Goal: Use online tool/utility: Utilize a website feature to perform a specific function

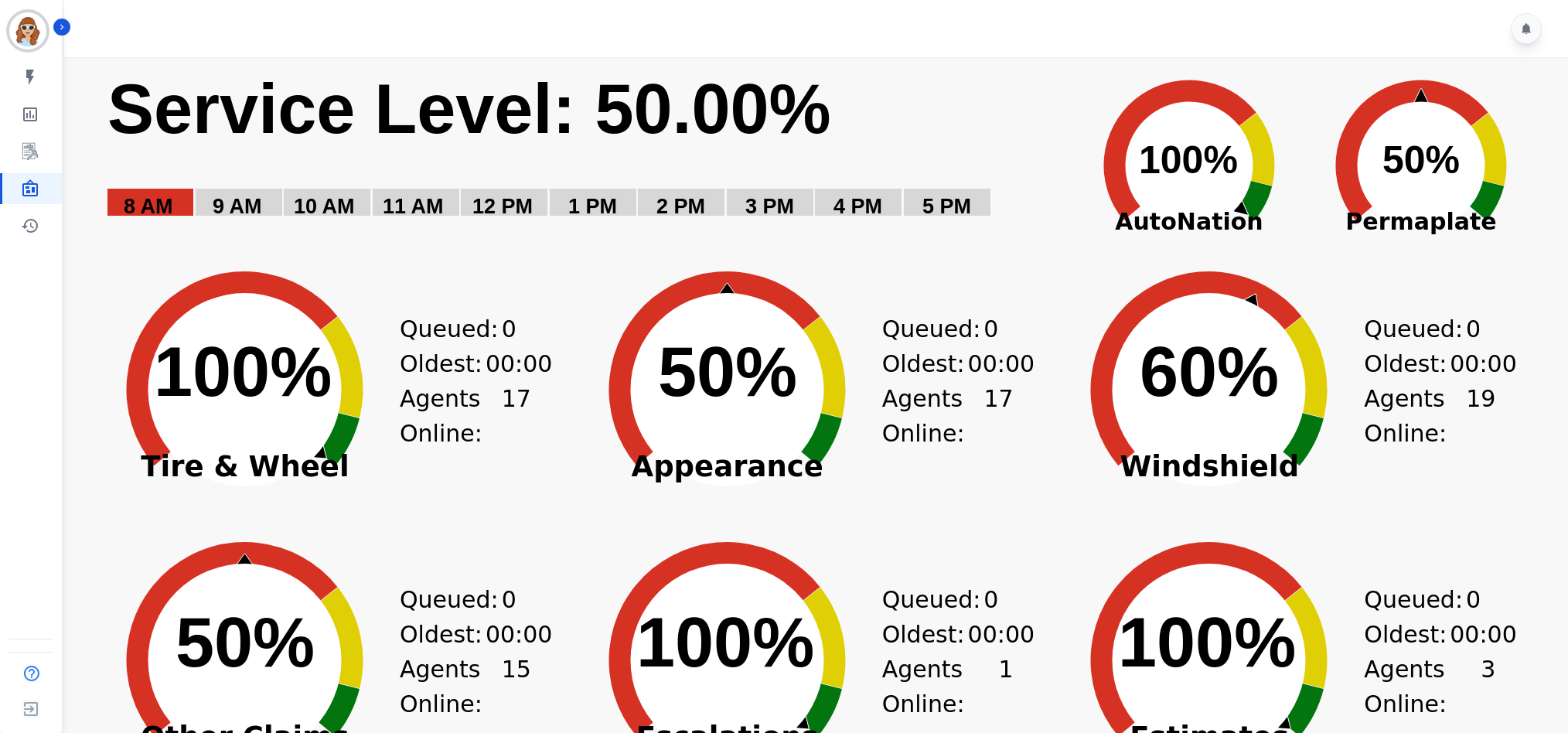
drag, startPoint x: 1305, startPoint y: 74, endPoint x: 1256, endPoint y: 126, distance: 71.4
click at [1306, 72] on icon "Created with Highcharts 10.3.3 50% ​ 50%" at bounding box center [1422, 154] width 232 height 193
click at [1288, 64] on icon "Created with Highcharts 10.3.3 100% ​ 100%" at bounding box center [1189, 154] width 232 height 193
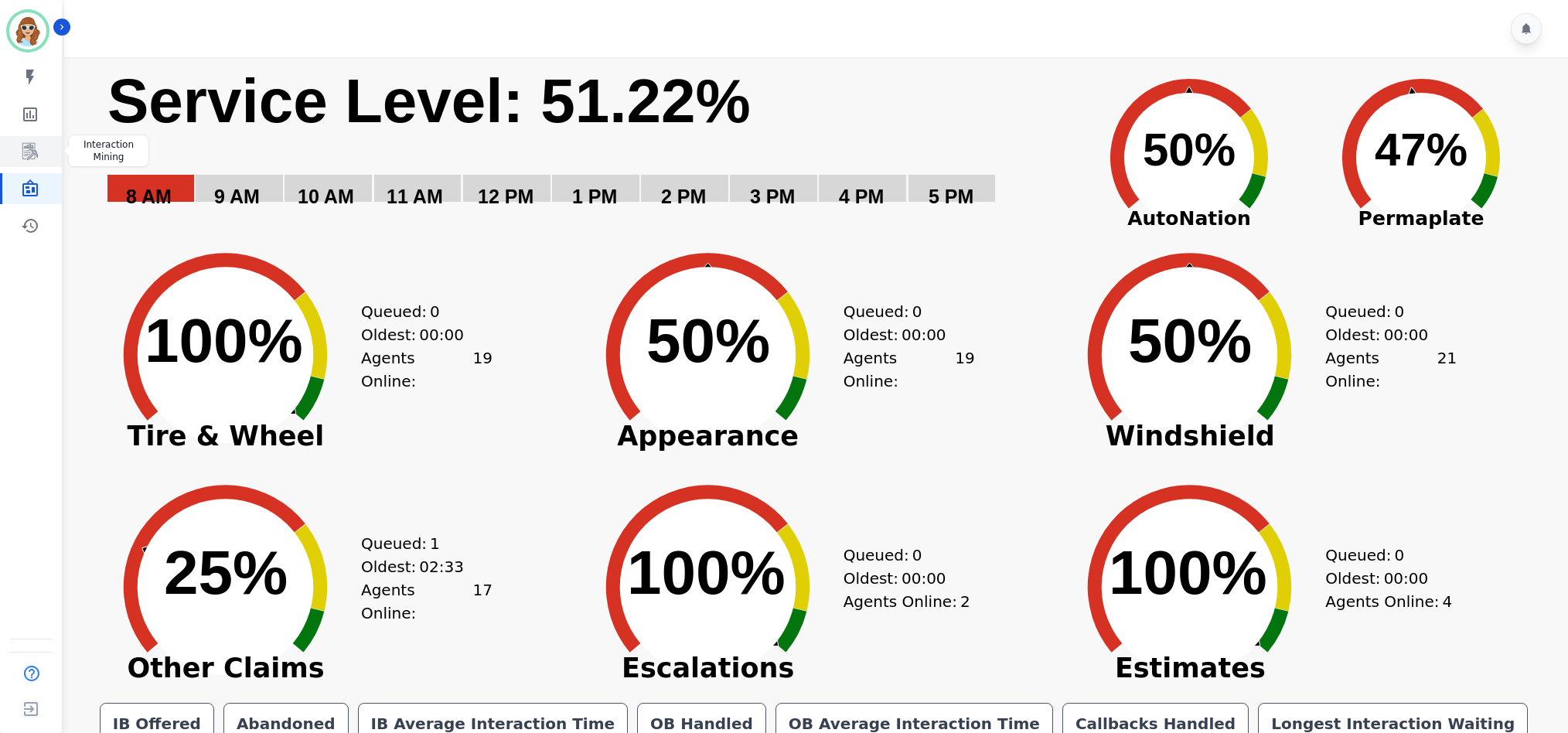
click at [28, 151] on icon "Sidebar" at bounding box center [31, 152] width 16 height 17
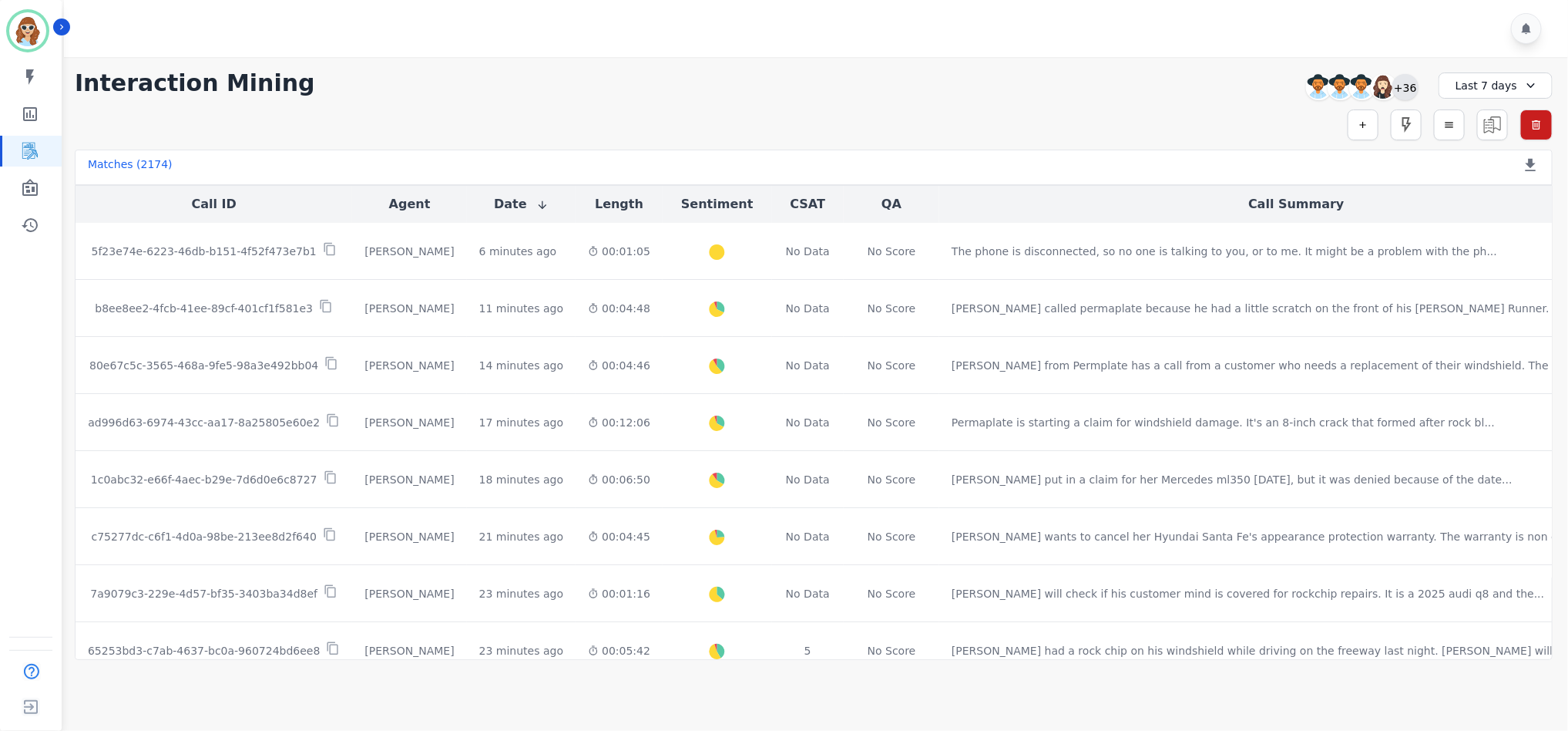
click at [1413, 88] on div "+36" at bounding box center [1406, 87] width 26 height 26
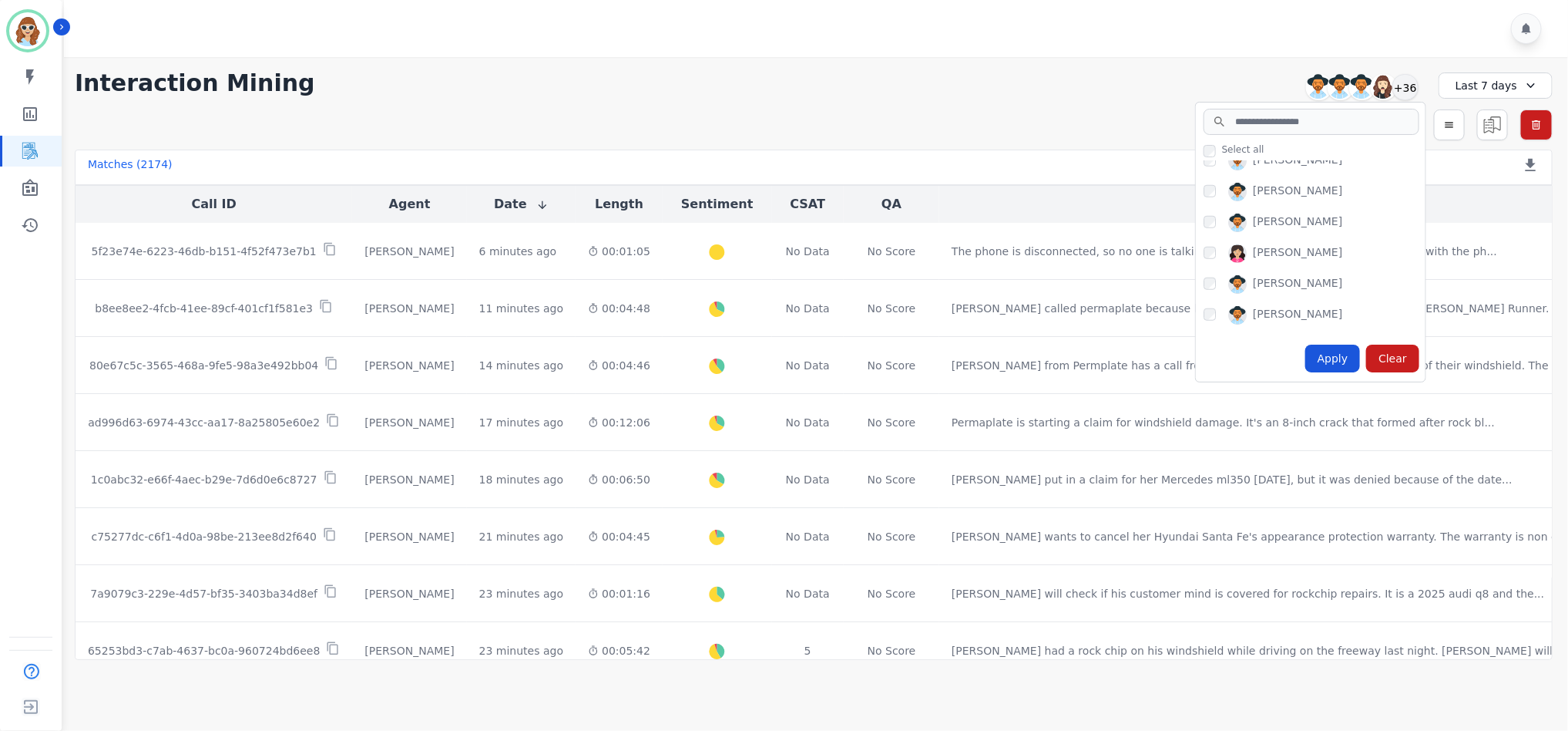
scroll to position [810, 0]
click at [1335, 359] on div "Apply" at bounding box center [1333, 359] width 56 height 28
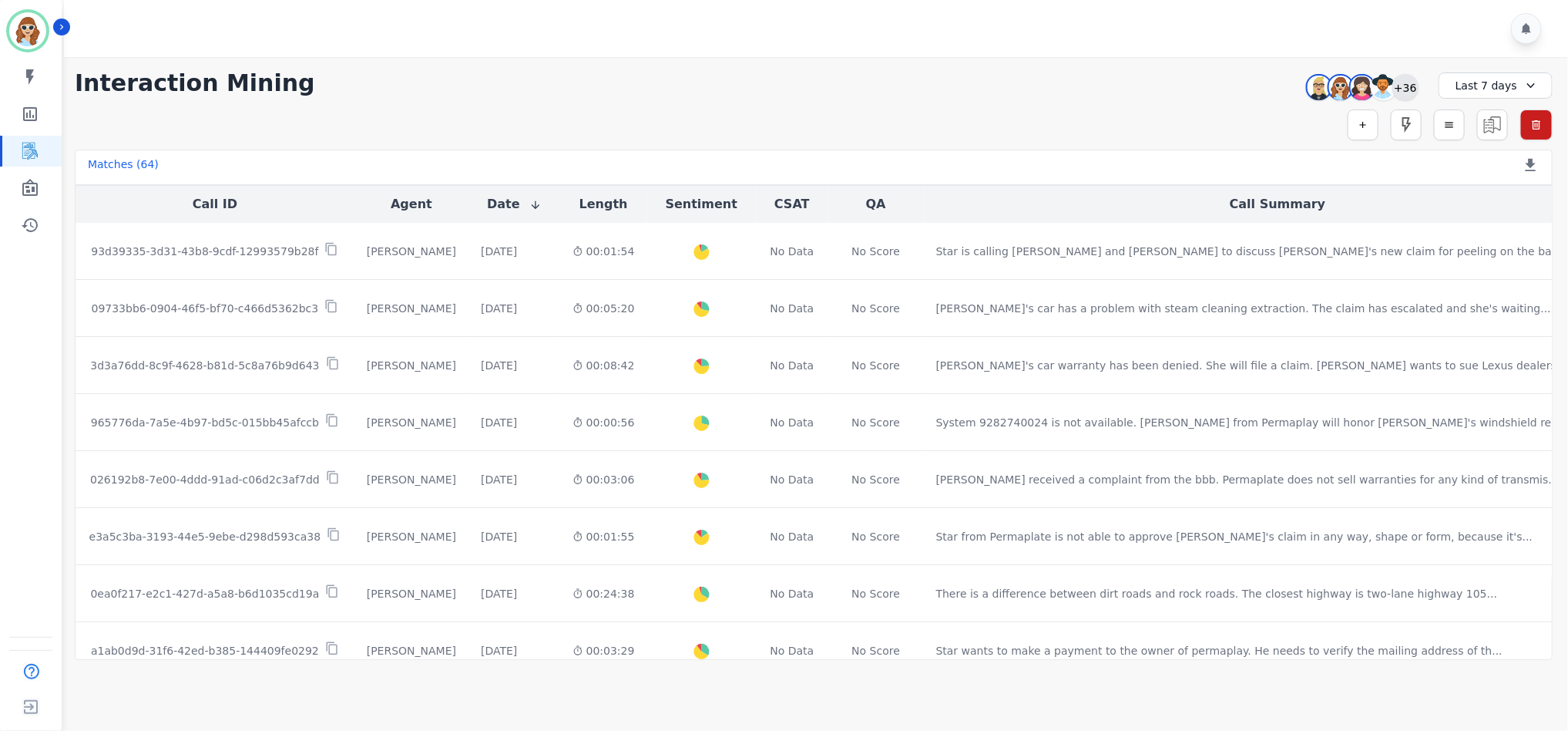
click at [1405, 81] on div "+36" at bounding box center [1406, 87] width 26 height 26
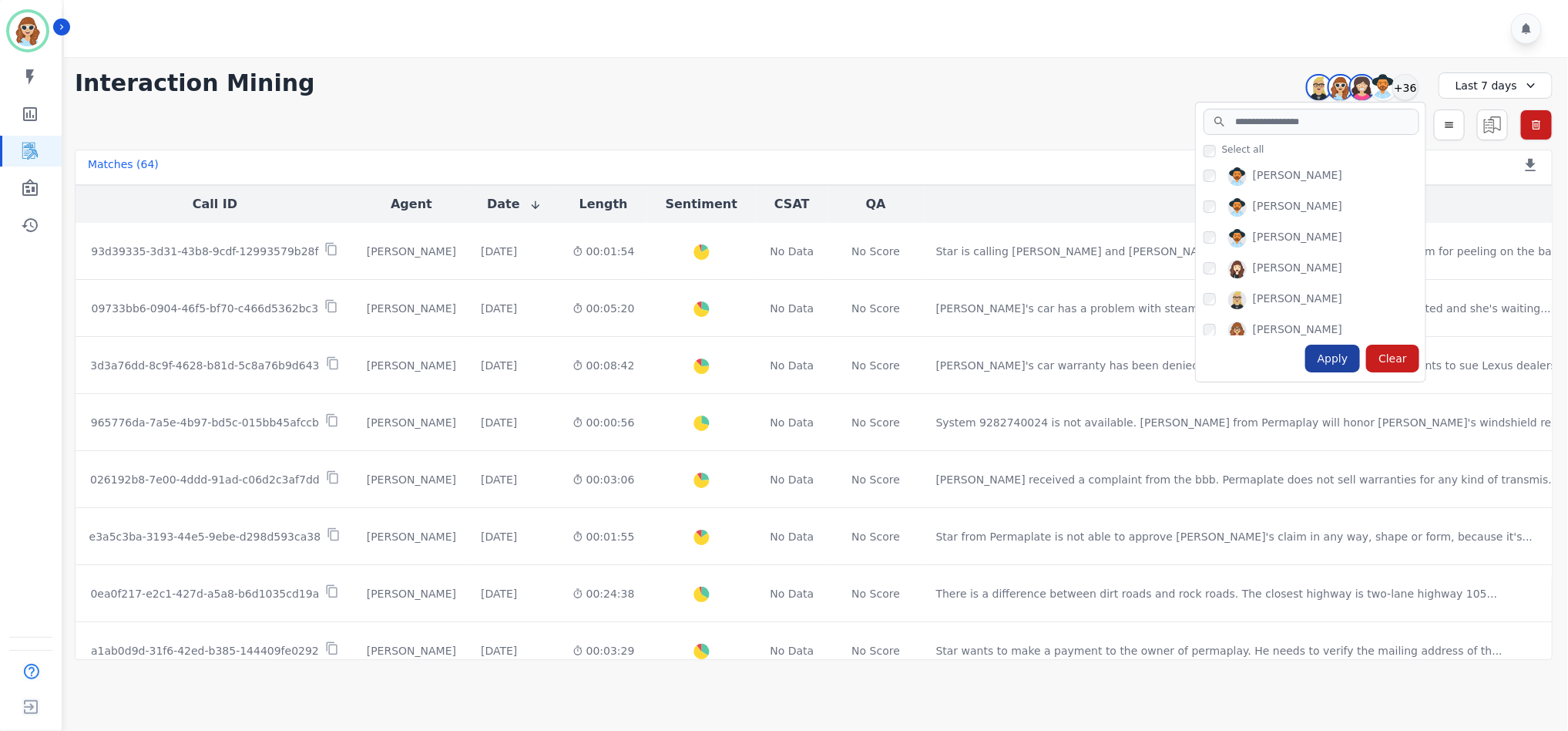
click at [1337, 352] on div "Apply" at bounding box center [1333, 359] width 56 height 28
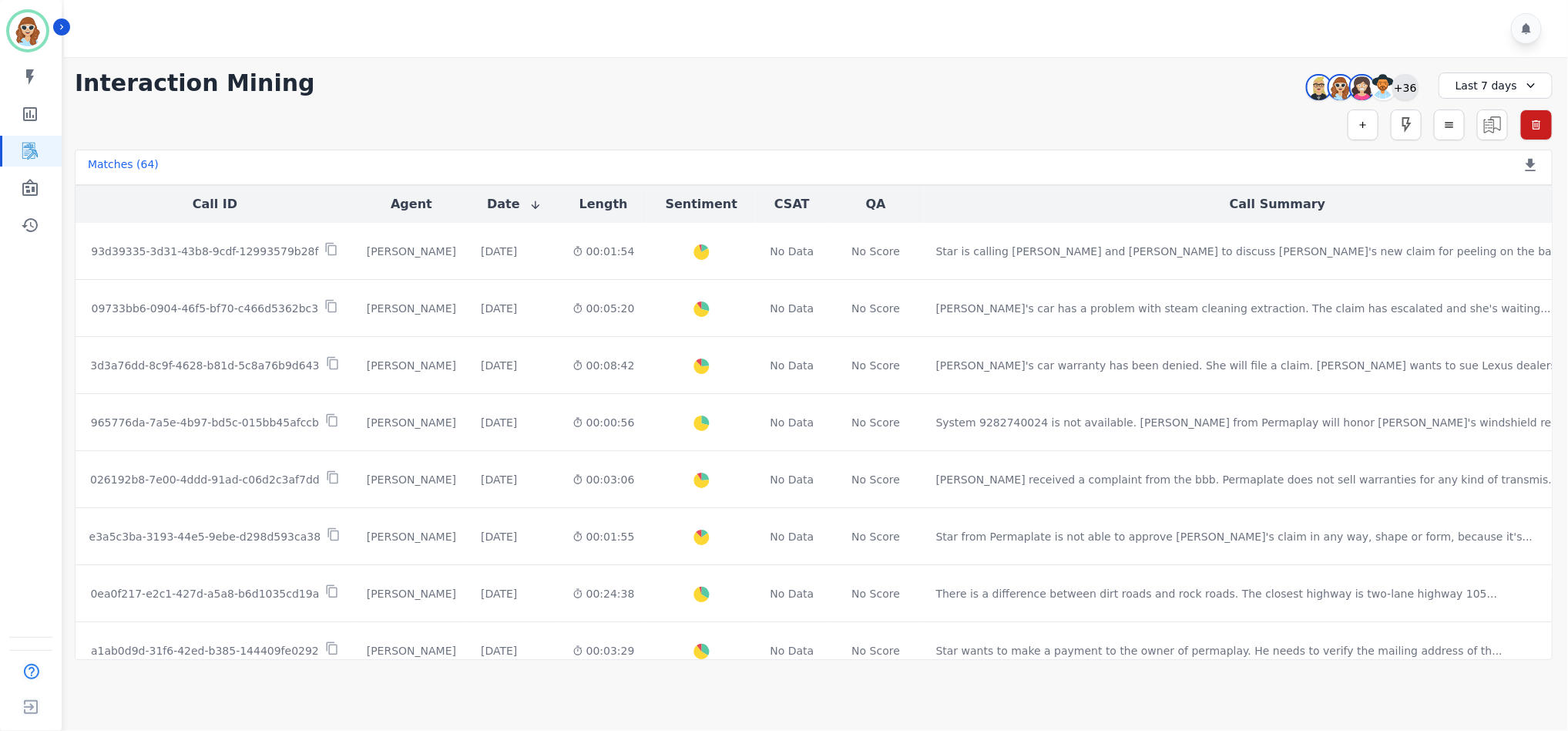
click at [1406, 92] on div "+36" at bounding box center [1406, 87] width 26 height 26
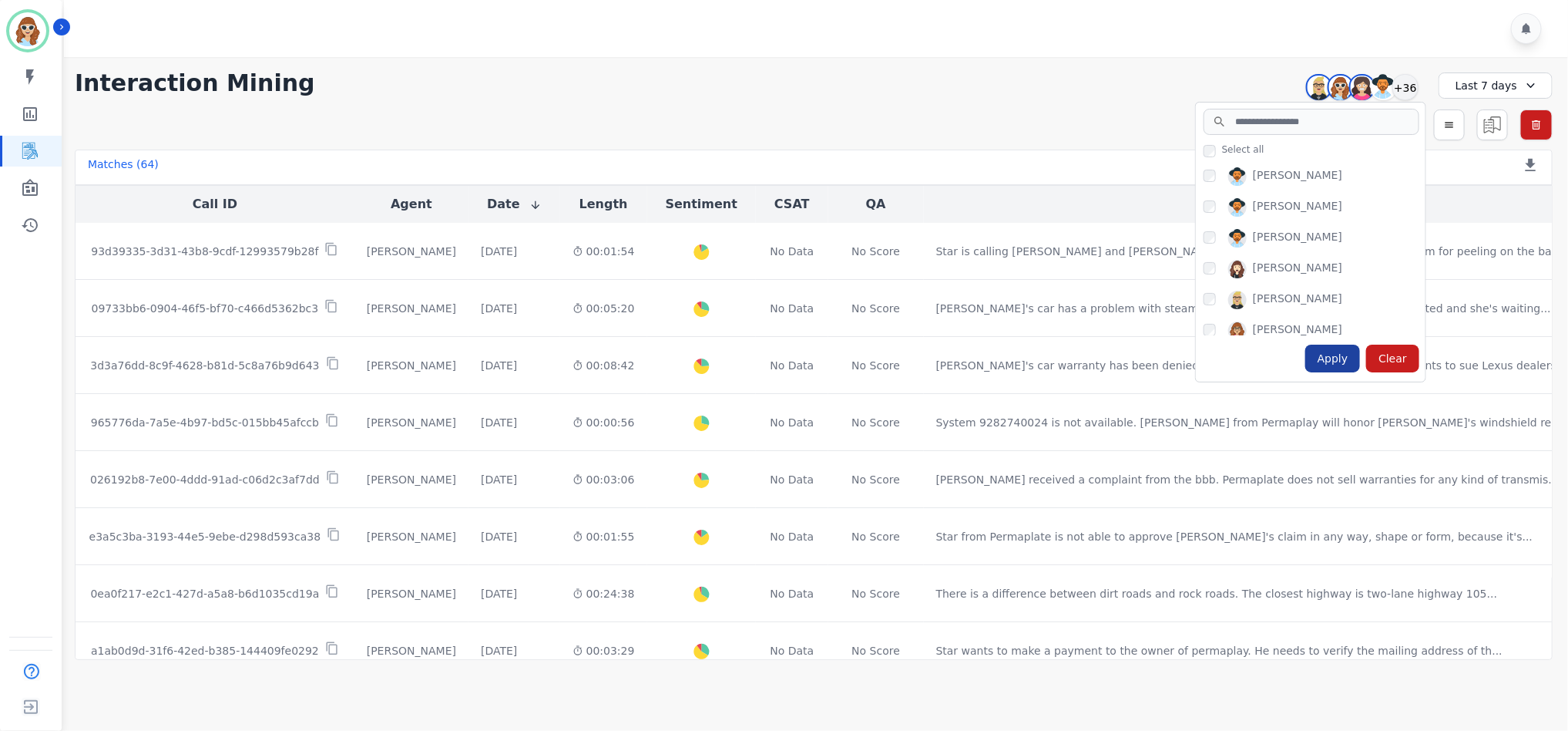
click at [1344, 361] on div "Apply" at bounding box center [1333, 359] width 56 height 28
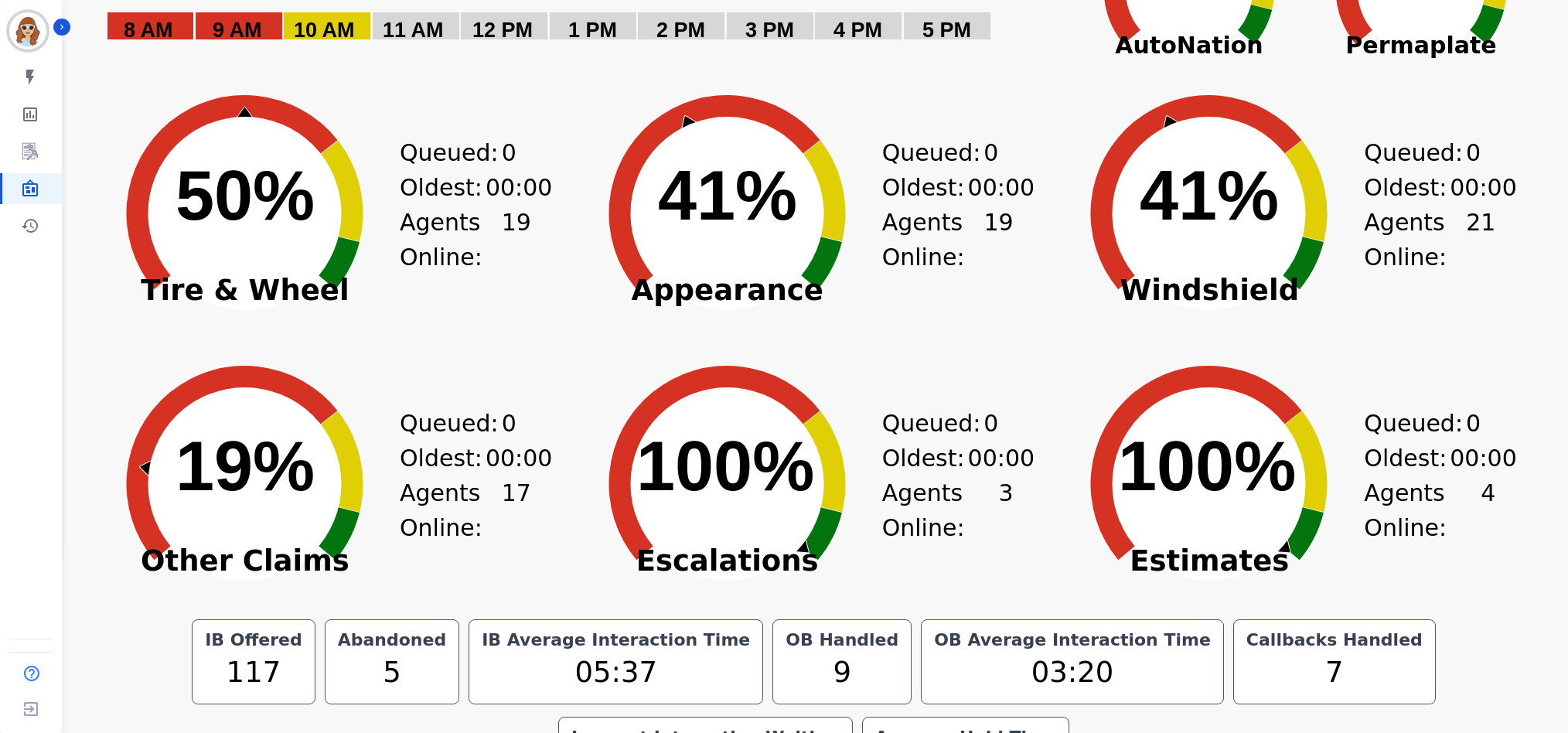
scroll to position [135, 0]
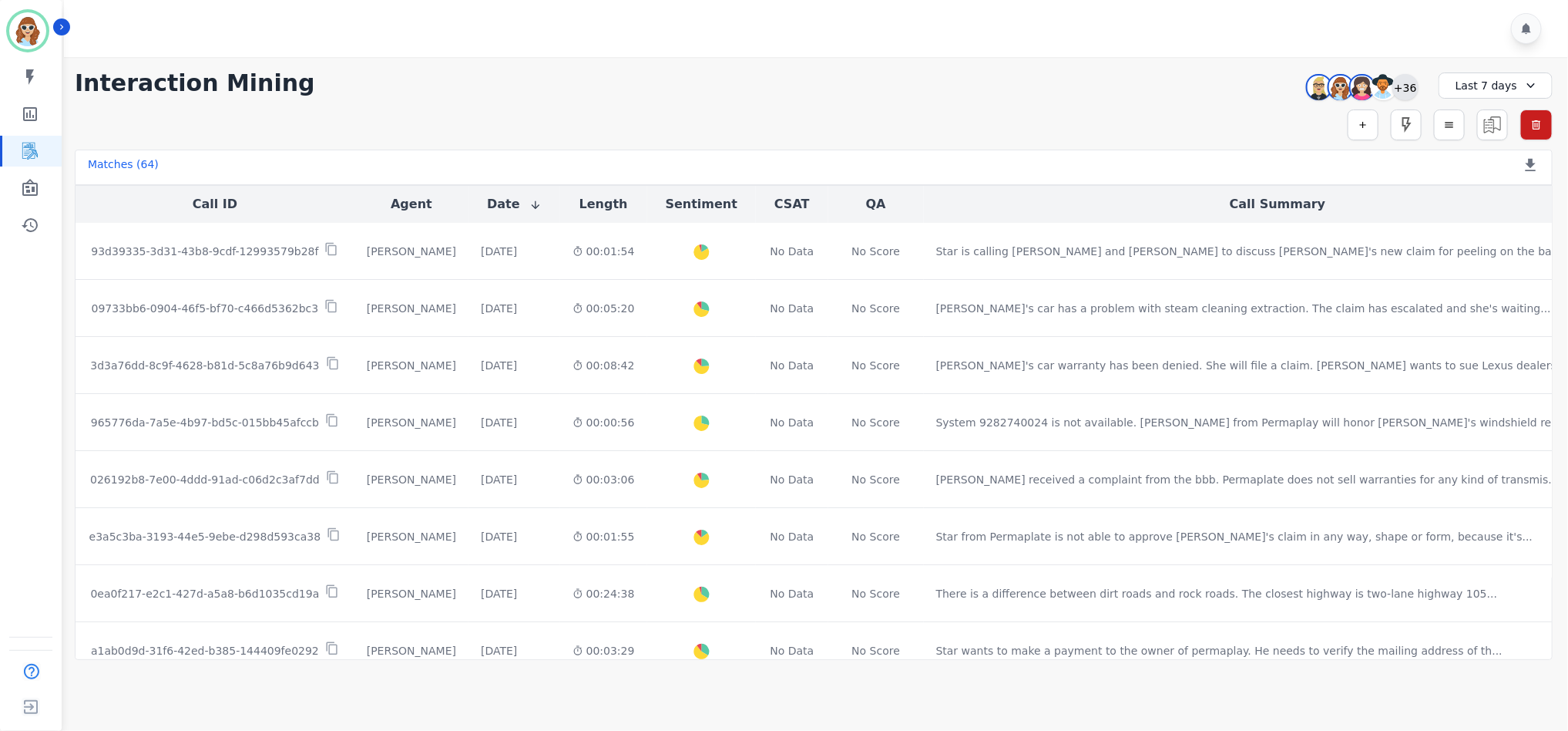
click at [1405, 92] on div "+36" at bounding box center [1406, 87] width 26 height 26
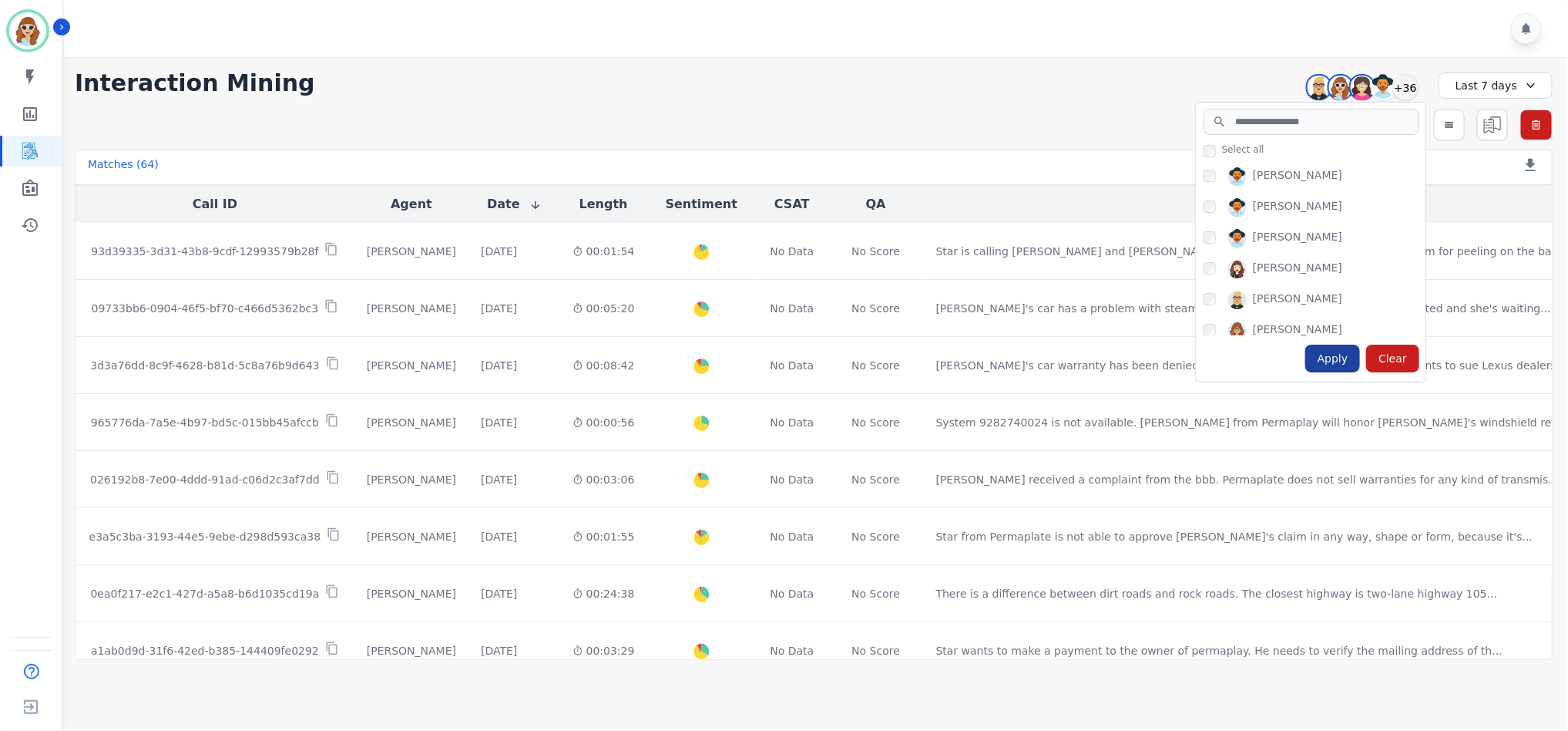
click at [1344, 368] on div "Apply" at bounding box center [1333, 359] width 56 height 28
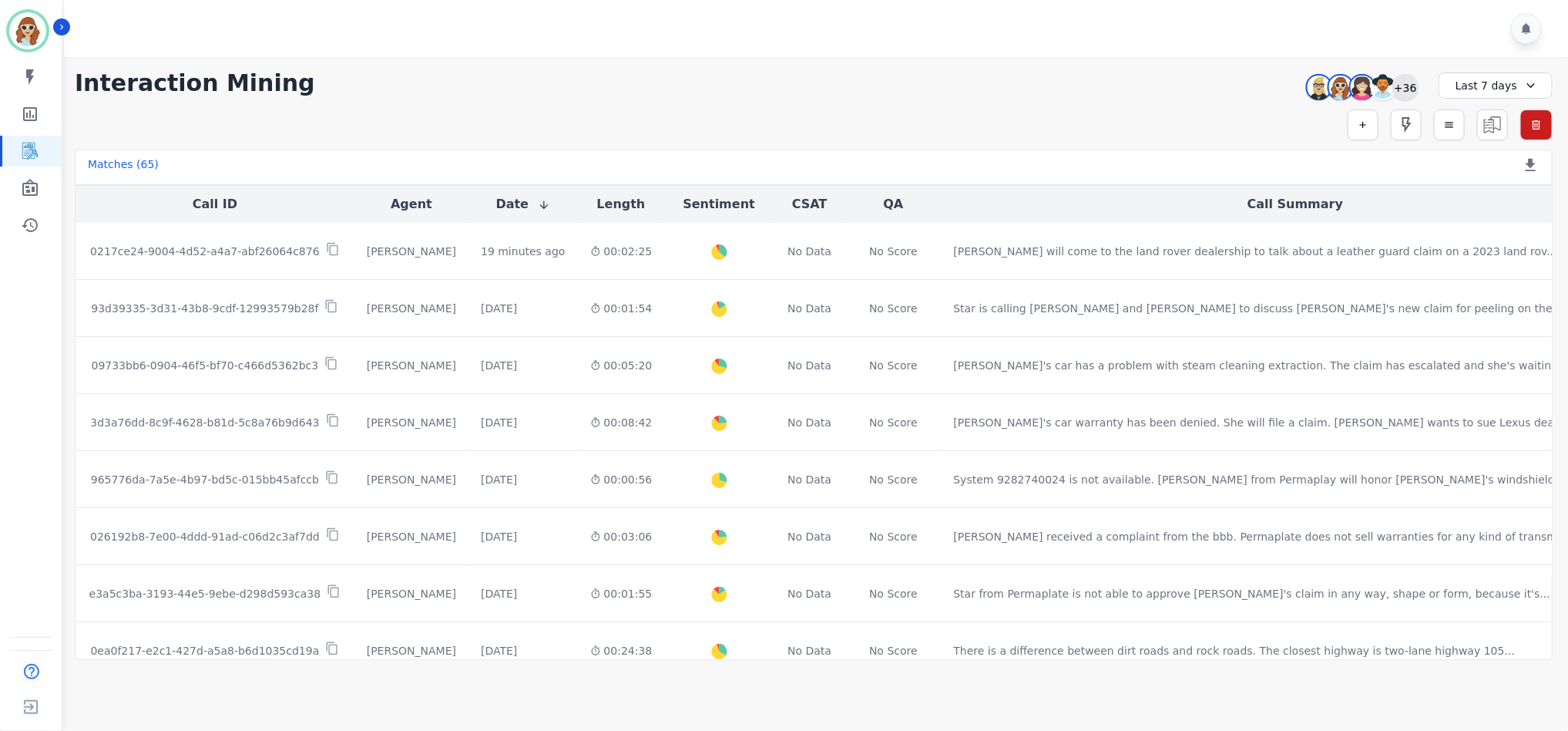
click at [1411, 86] on div "+36" at bounding box center [1406, 87] width 26 height 26
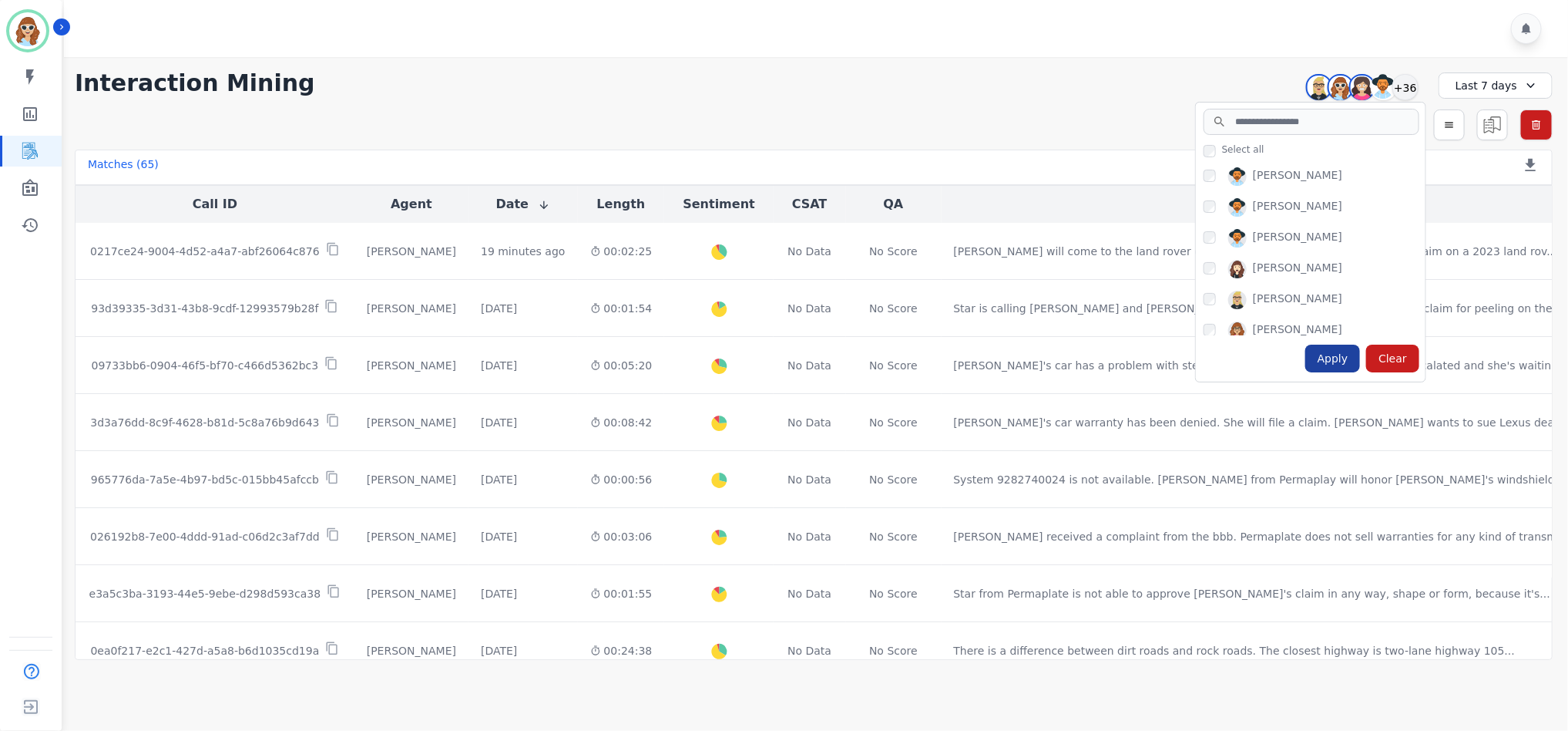
click at [1328, 359] on div "Apply" at bounding box center [1333, 359] width 56 height 28
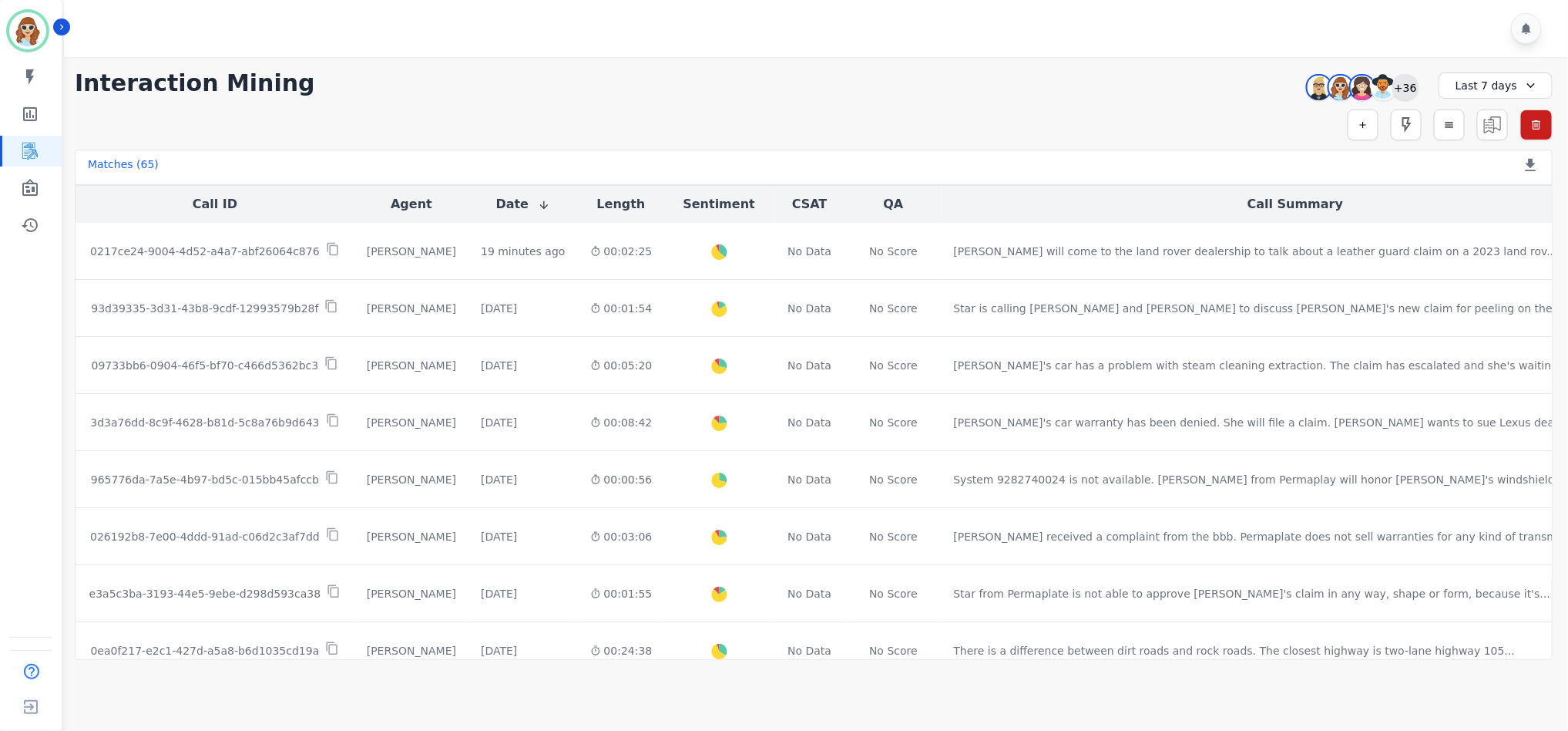
click at [1399, 88] on div "+36" at bounding box center [1406, 87] width 26 height 26
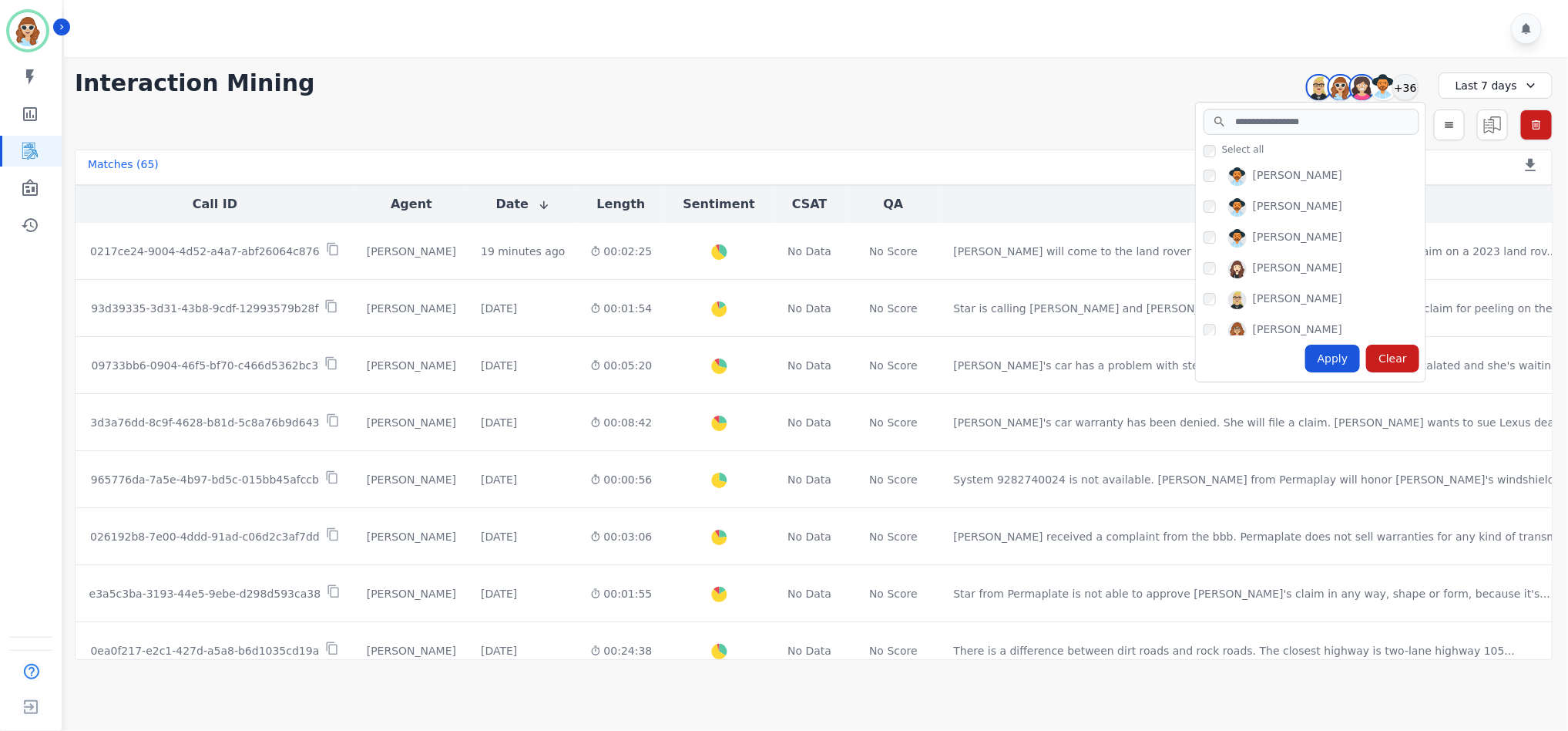
click at [1340, 359] on div "Apply" at bounding box center [1333, 359] width 56 height 28
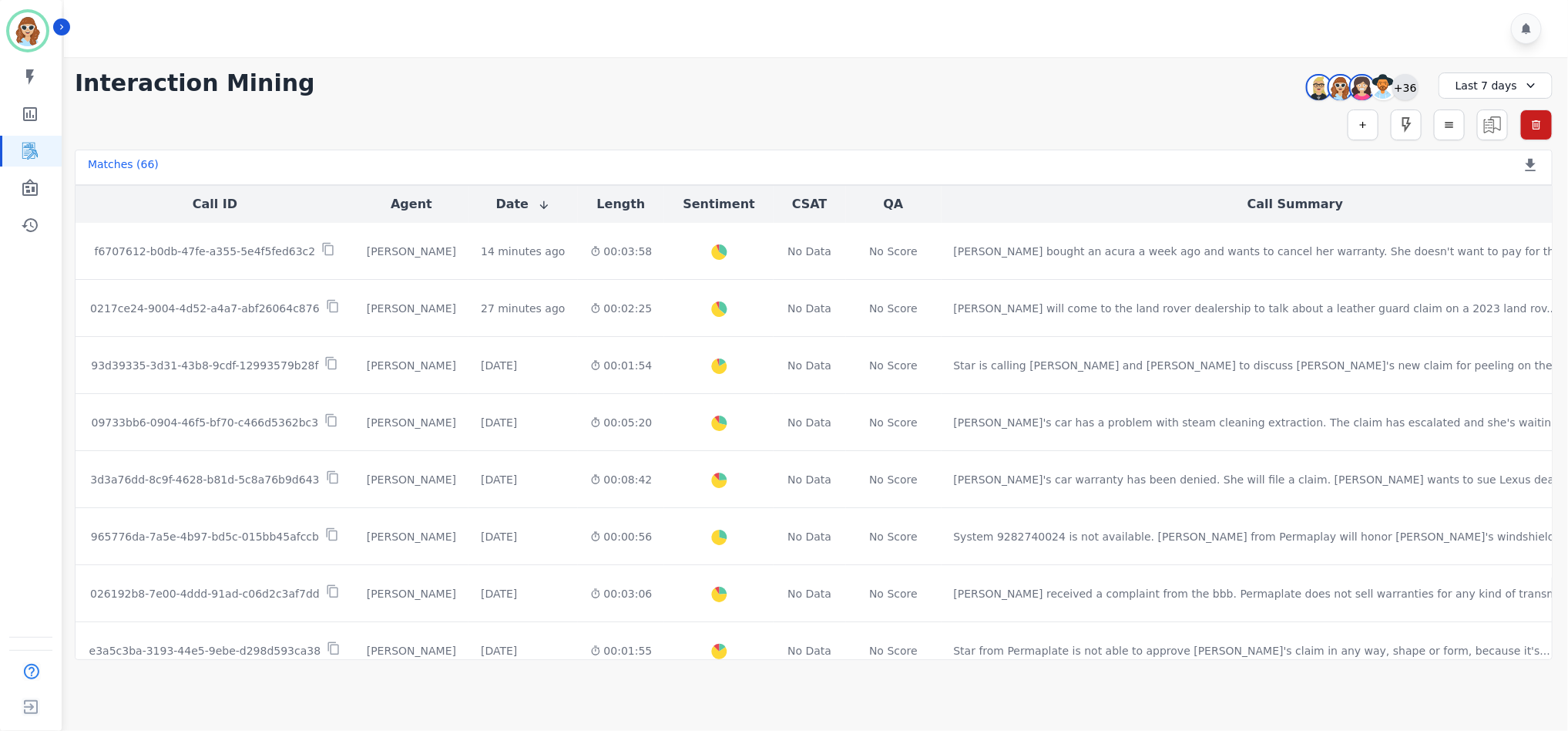
click at [1402, 91] on div "+36" at bounding box center [1406, 87] width 26 height 26
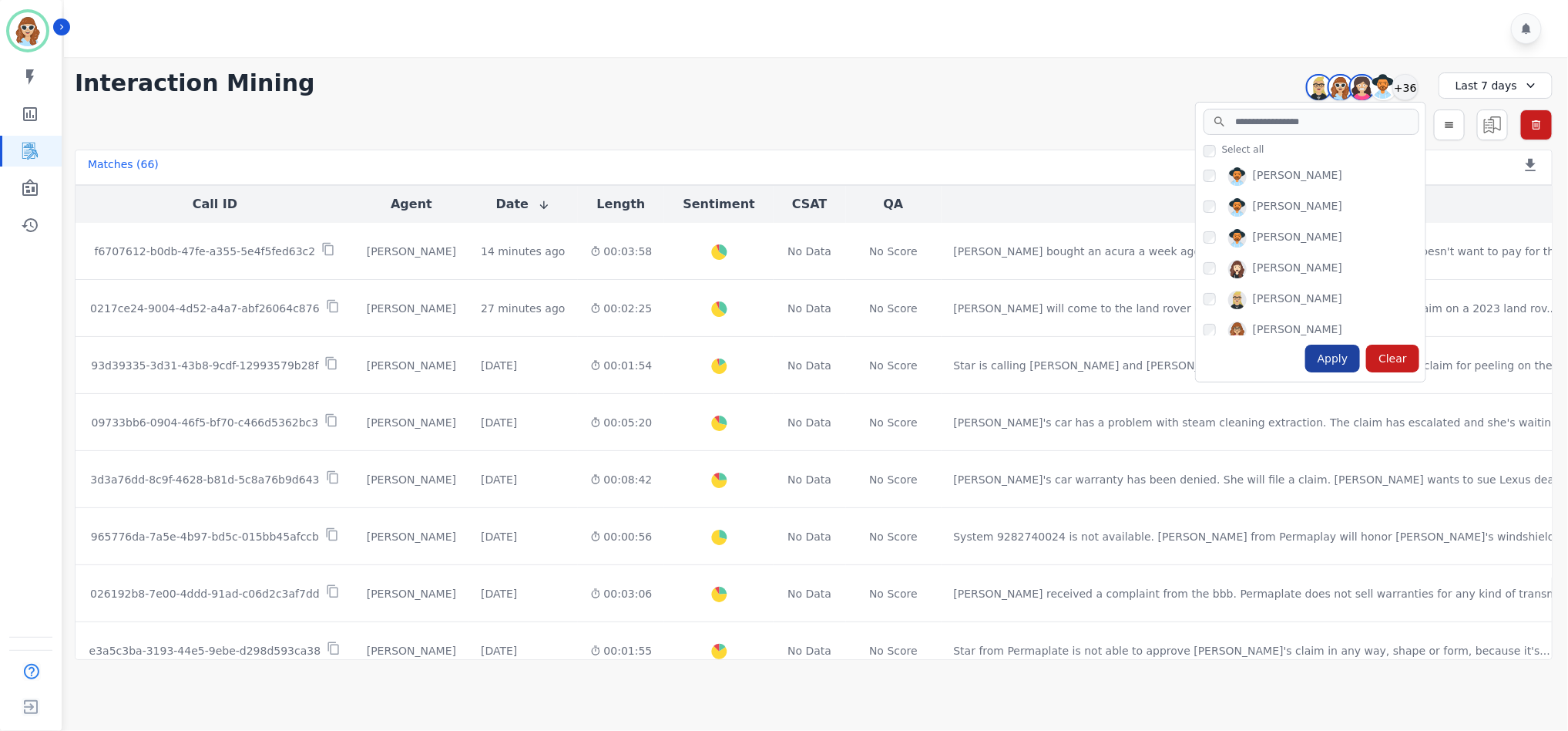
click at [1341, 359] on div "Apply" at bounding box center [1333, 359] width 56 height 28
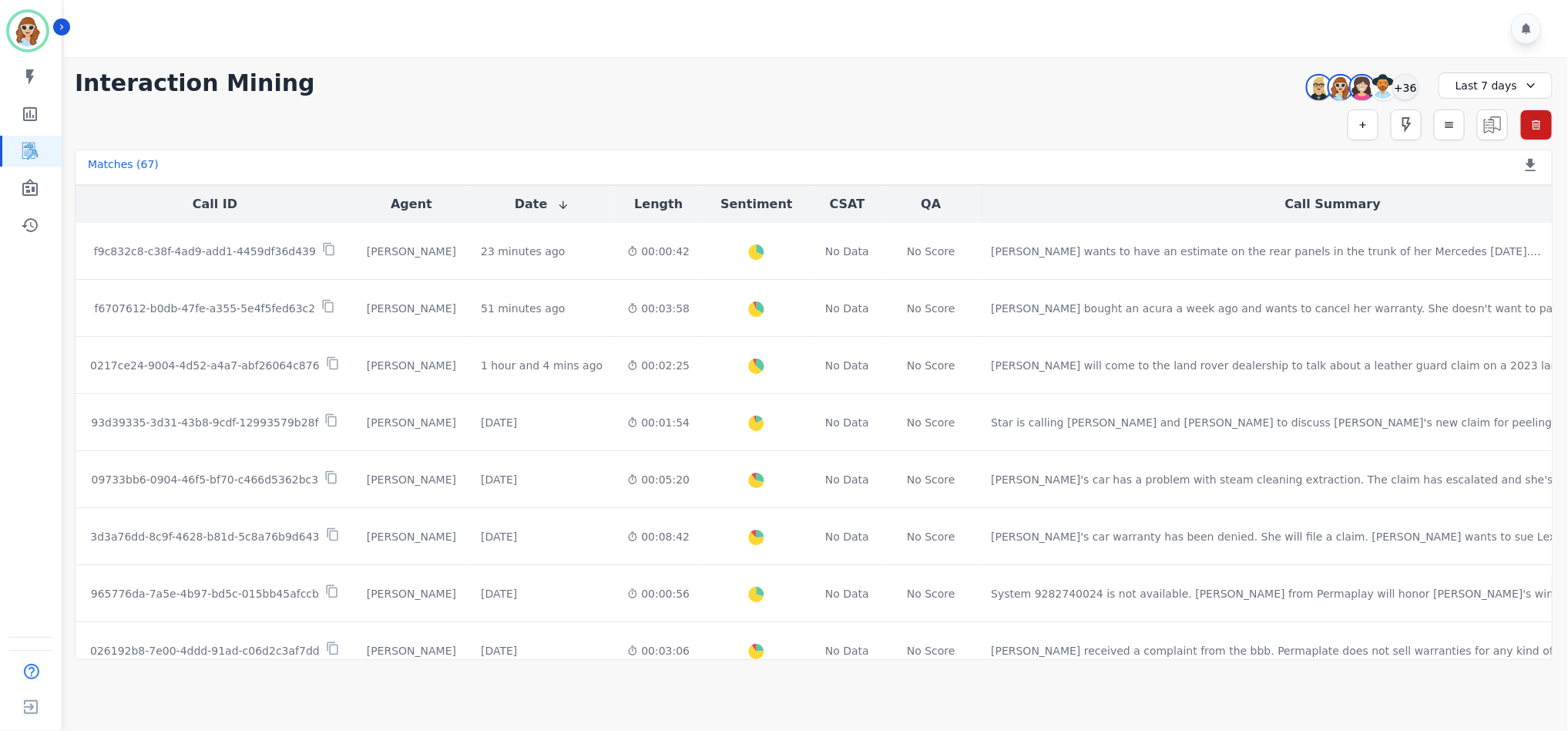
click at [1240, 97] on div "**********" at bounding box center [813, 359] width 1509 height 603
click at [1404, 84] on div "+36" at bounding box center [1406, 87] width 26 height 26
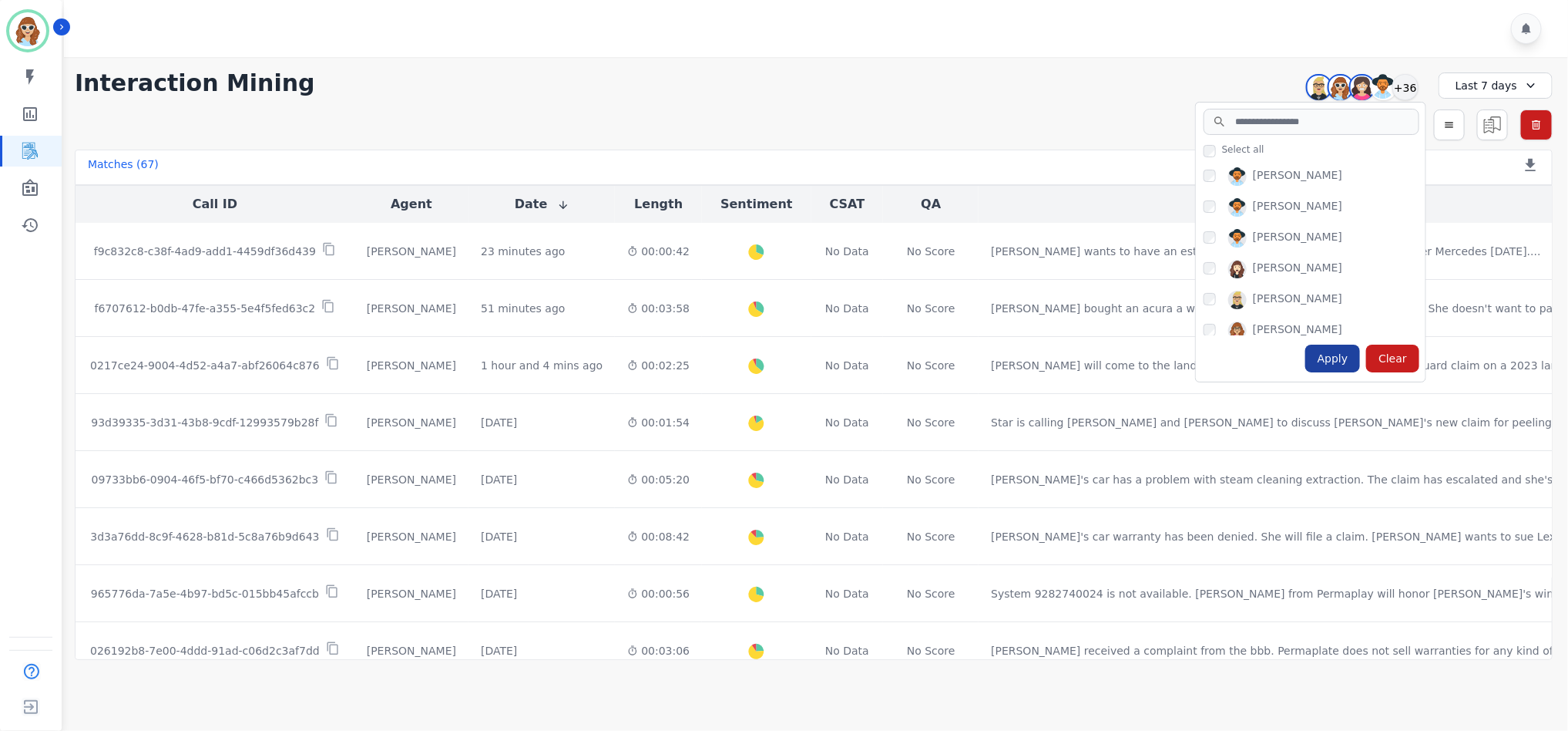
click at [1343, 364] on div "Apply" at bounding box center [1333, 359] width 56 height 28
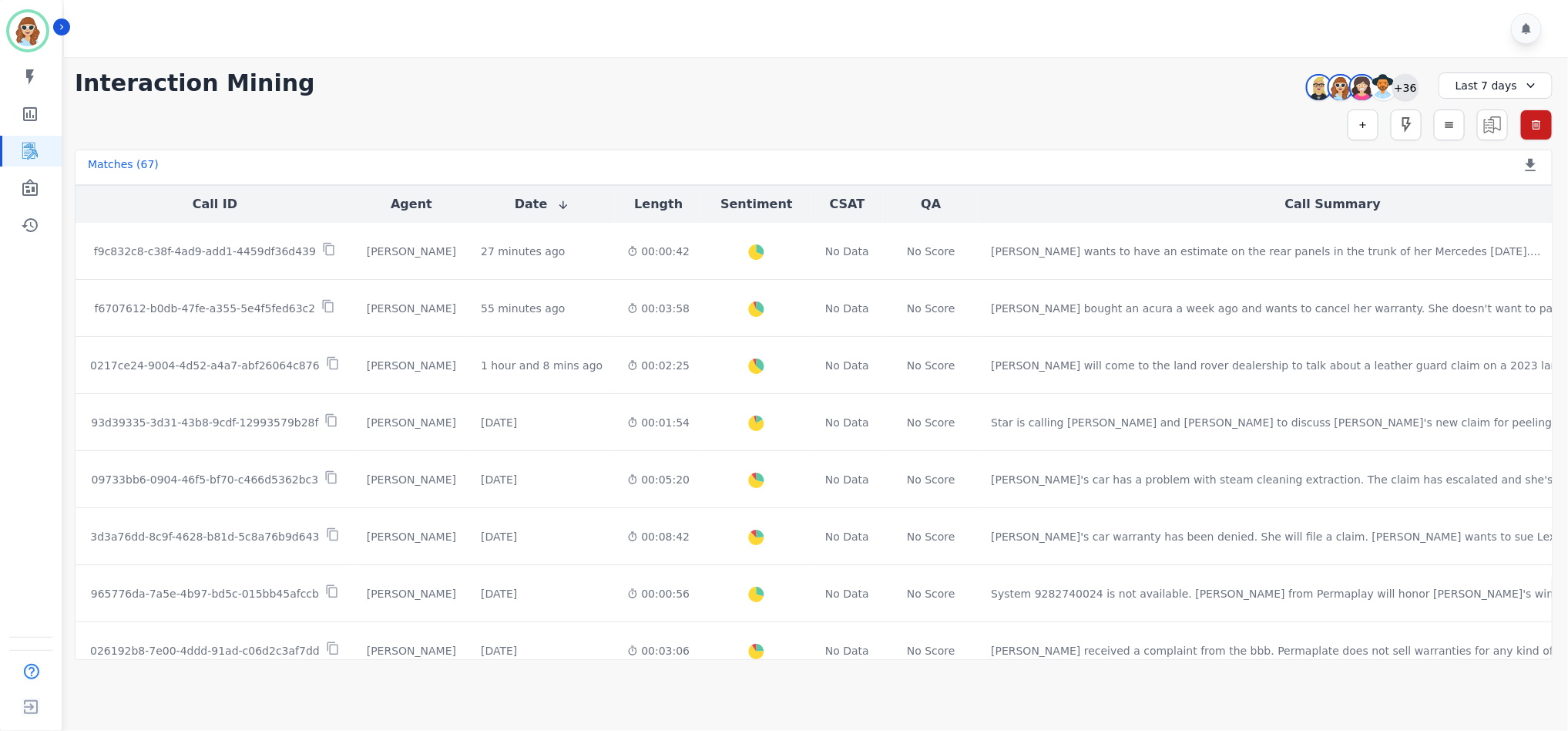
click at [1418, 86] on div "+36" at bounding box center [1406, 87] width 26 height 26
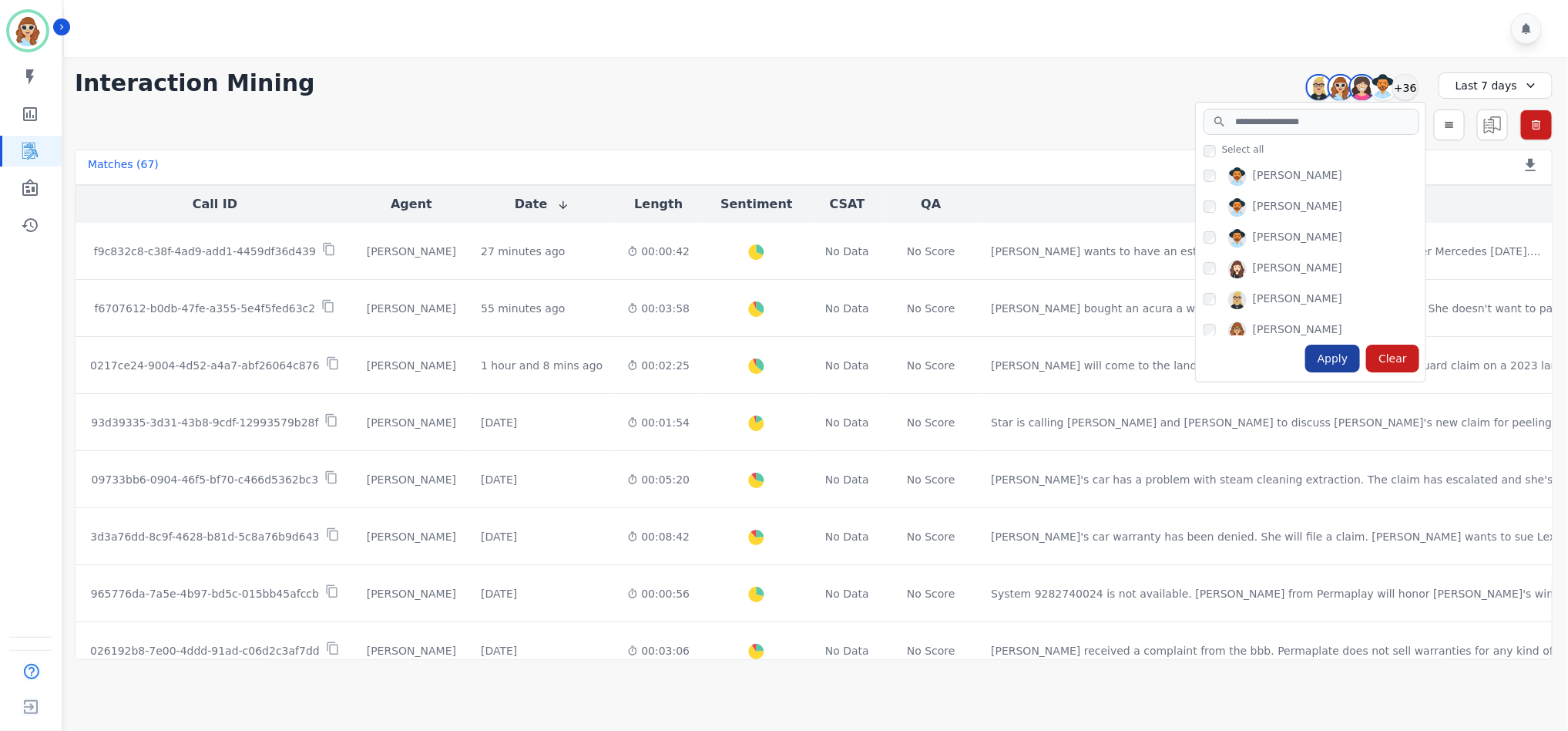
click at [1341, 361] on div "Apply" at bounding box center [1333, 359] width 56 height 28
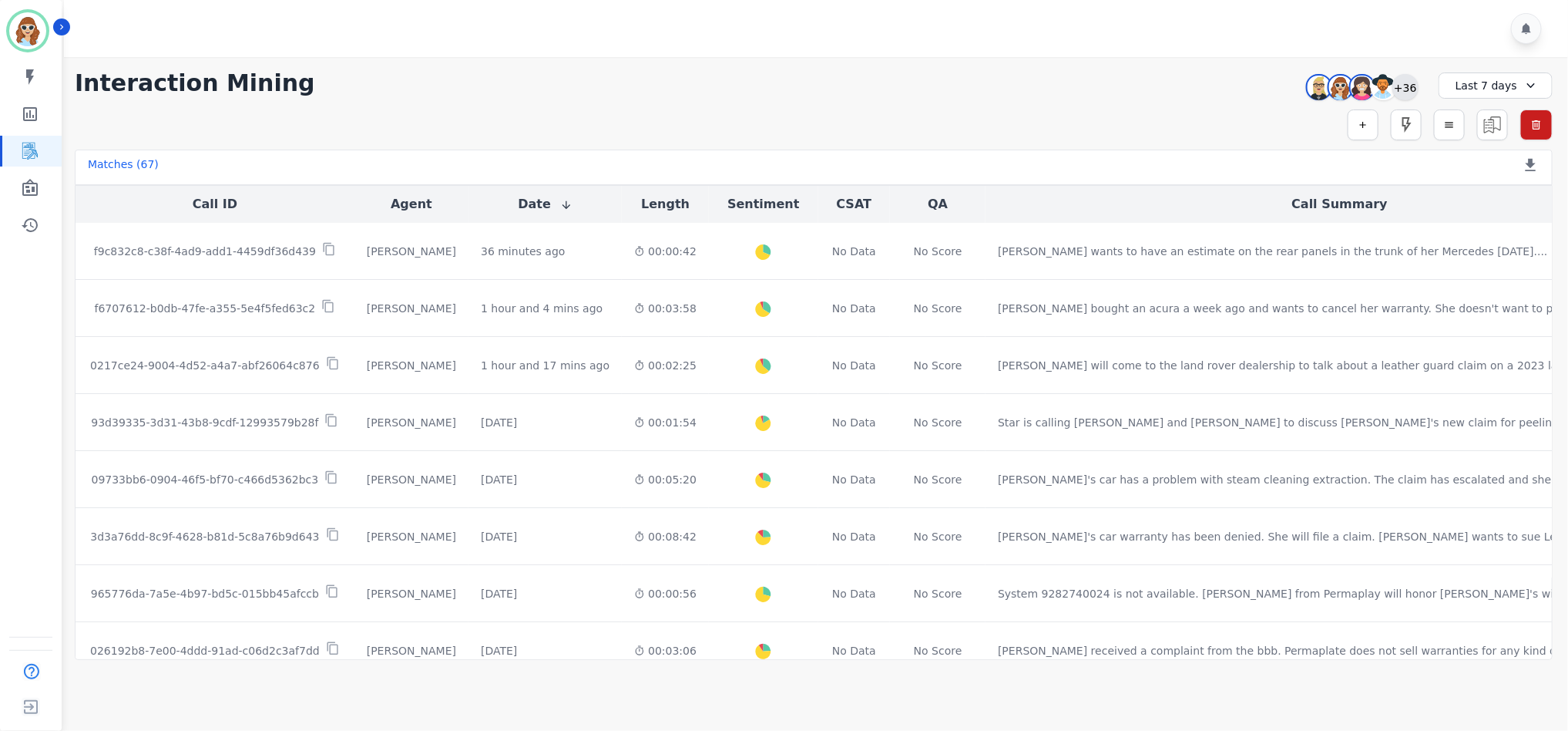
click at [1413, 86] on div "+36" at bounding box center [1406, 87] width 26 height 26
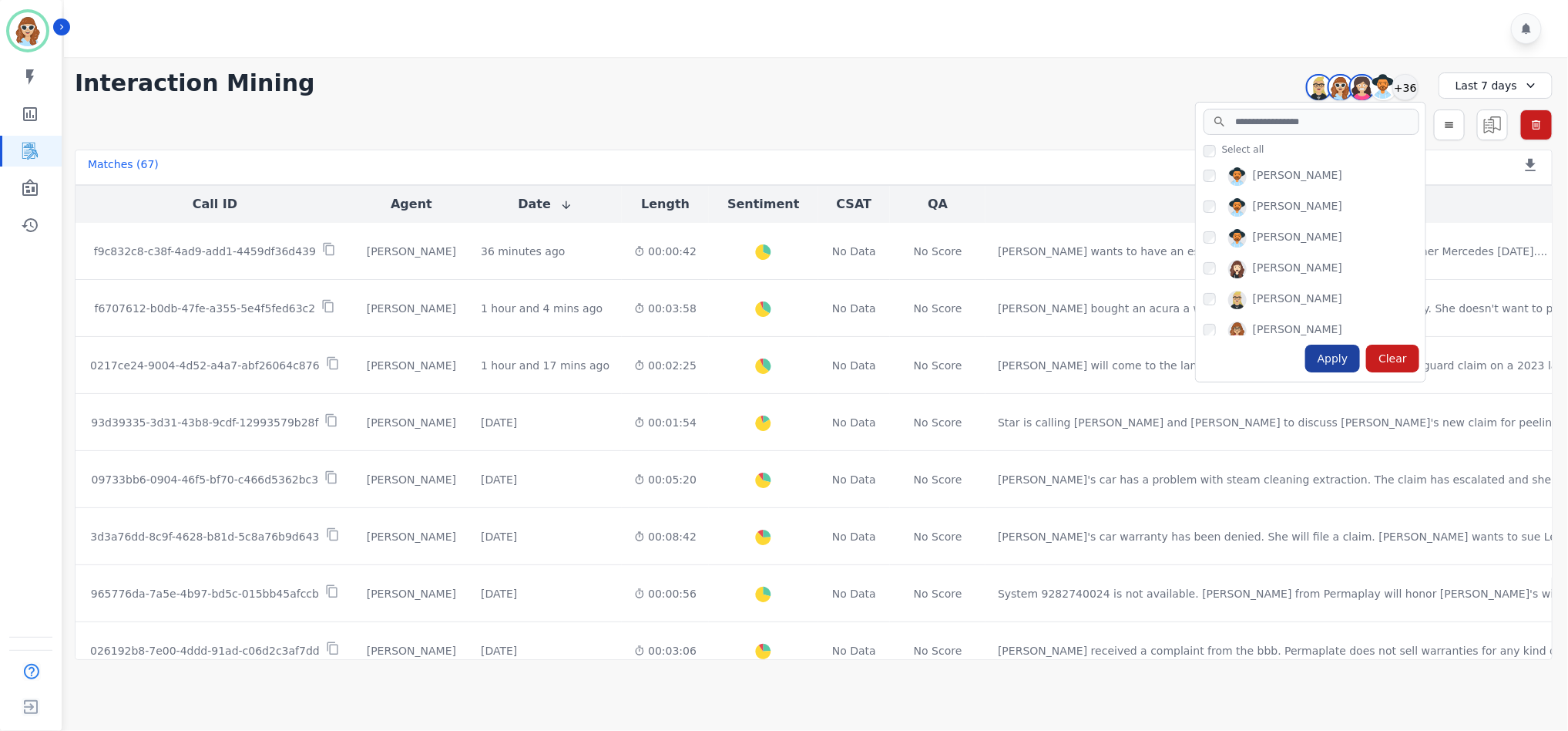
click at [1346, 356] on div "Apply" at bounding box center [1333, 359] width 56 height 28
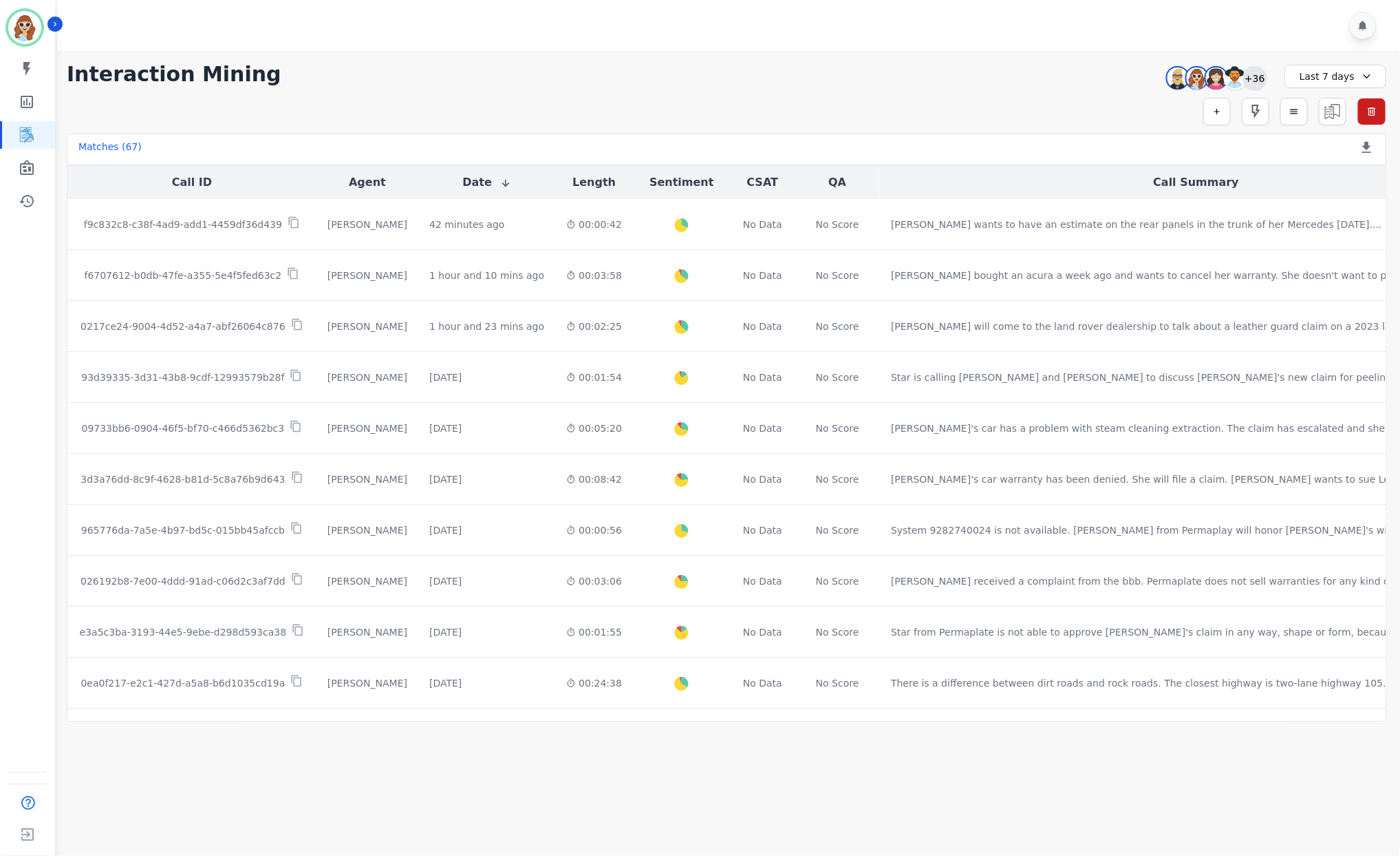
click at [1257, 73] on div "+36" at bounding box center [1255, 78] width 23 height 23
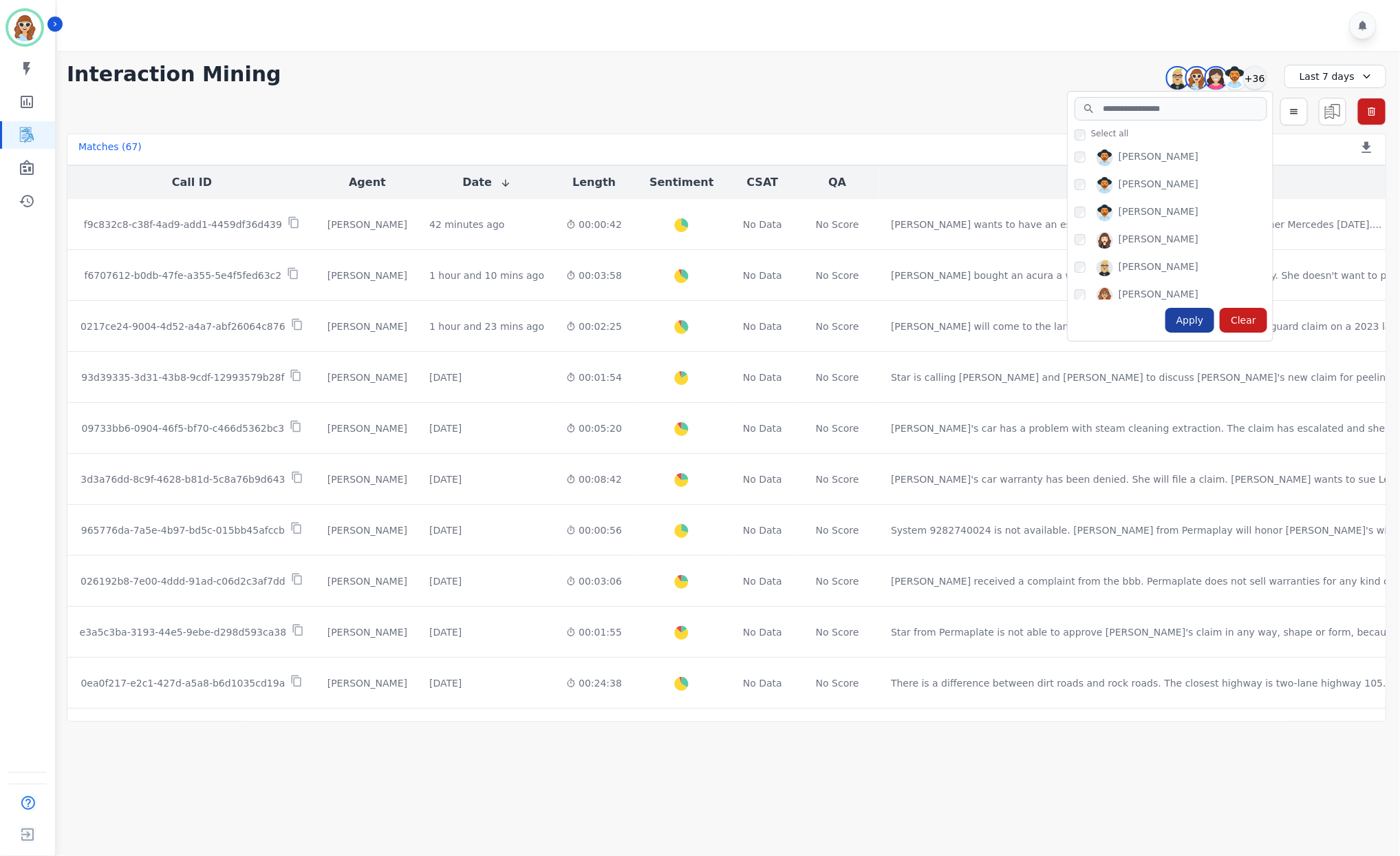
drag, startPoint x: 1202, startPoint y: 321, endPoint x: 1243, endPoint y: 339, distance: 44.8
click at [1200, 321] on div "Apply" at bounding box center [1191, 321] width 50 height 25
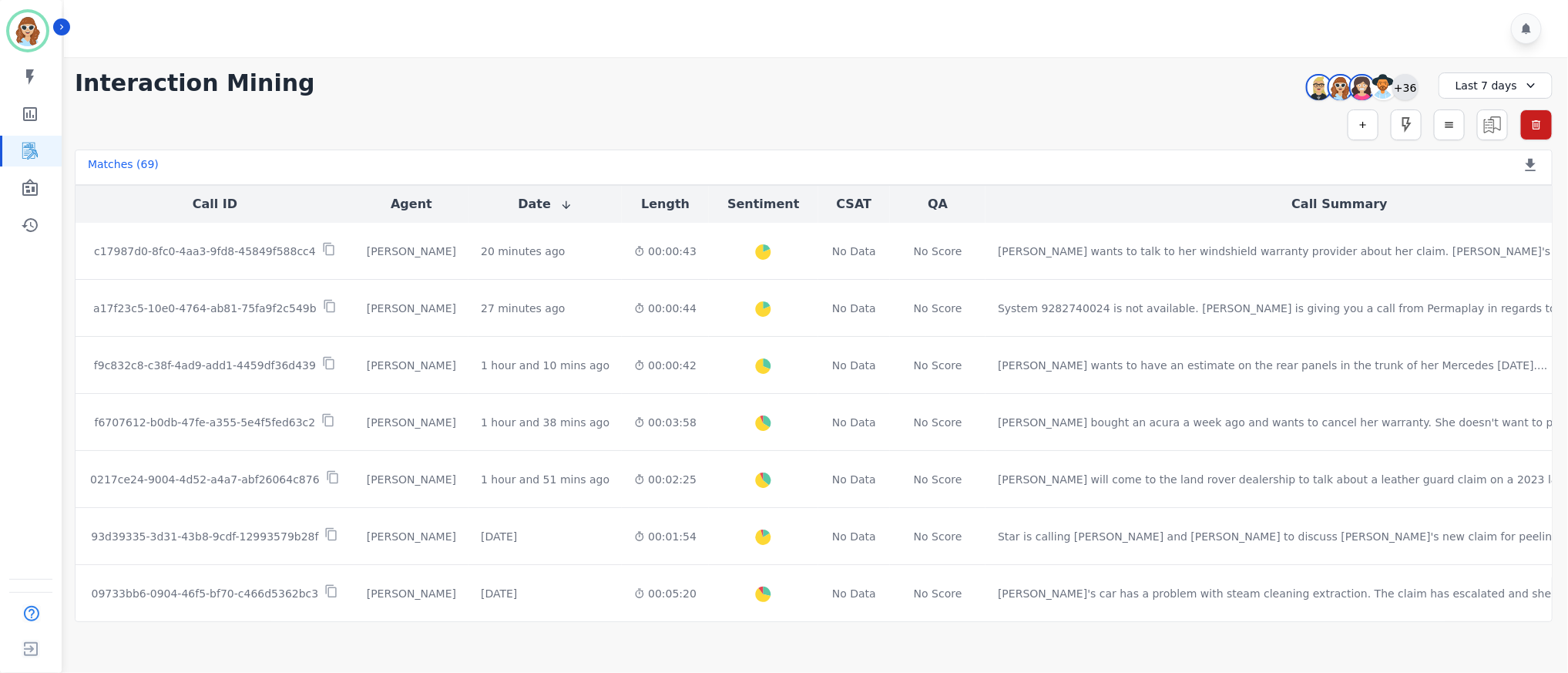
click at [1408, 89] on div "+36" at bounding box center [1406, 87] width 26 height 26
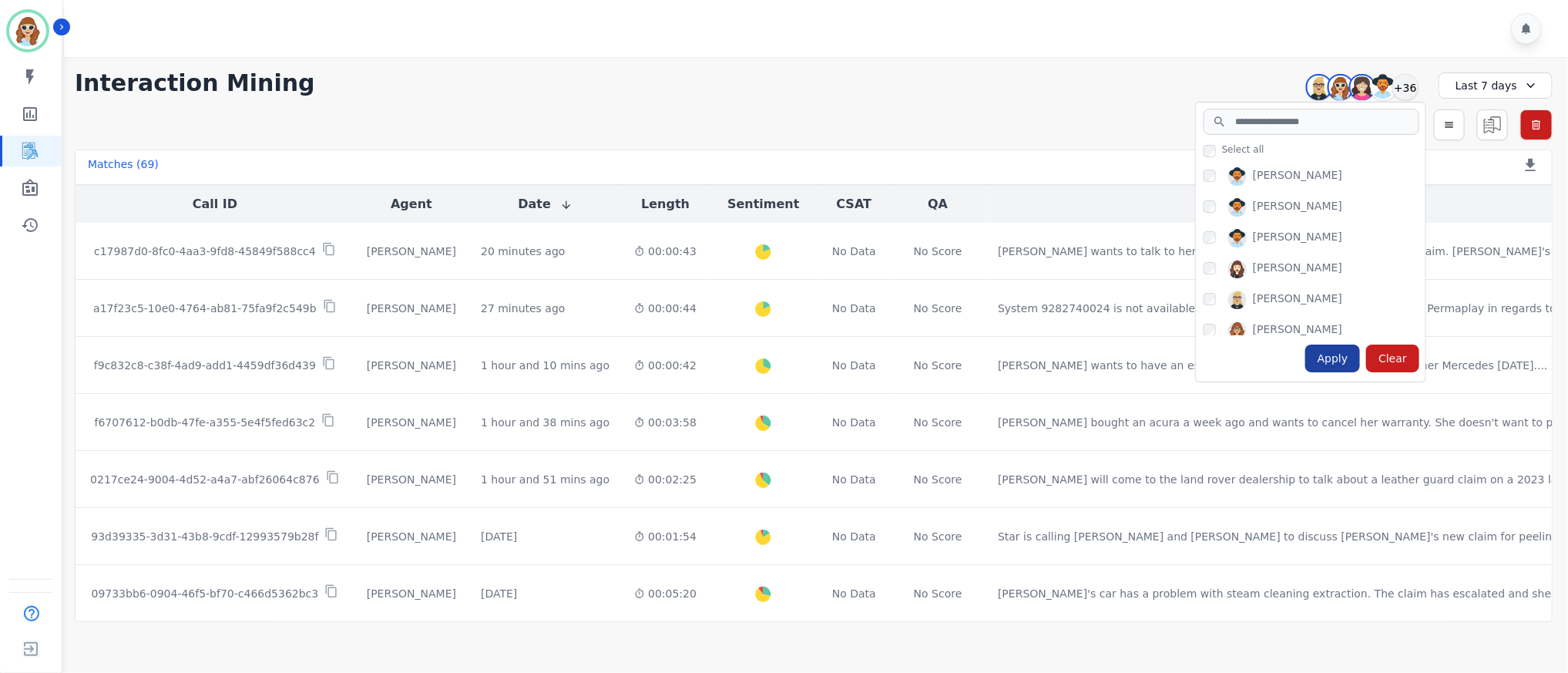
click at [1332, 370] on div "Apply" at bounding box center [1333, 359] width 56 height 28
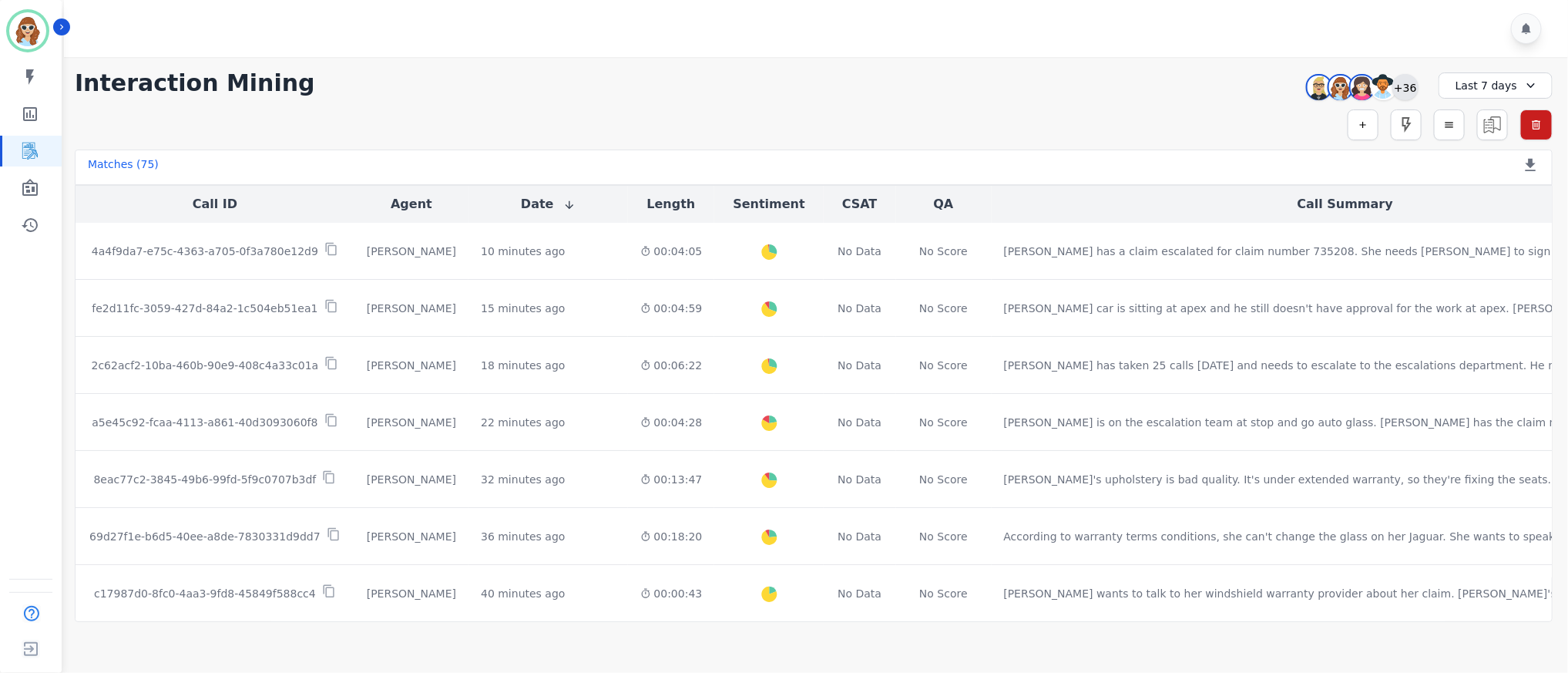
click at [1401, 83] on div "+36" at bounding box center [1406, 87] width 26 height 26
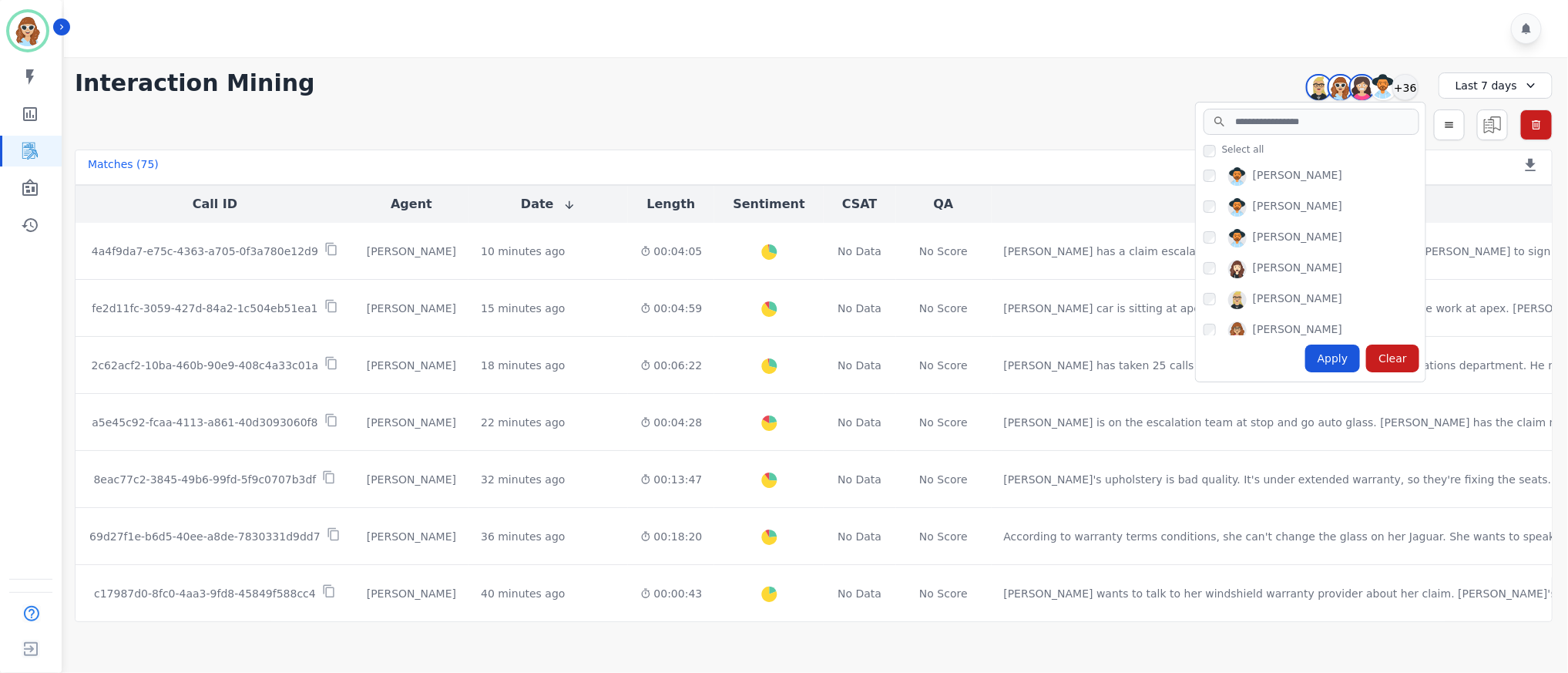
click at [1343, 359] on div "Apply" at bounding box center [1333, 359] width 56 height 28
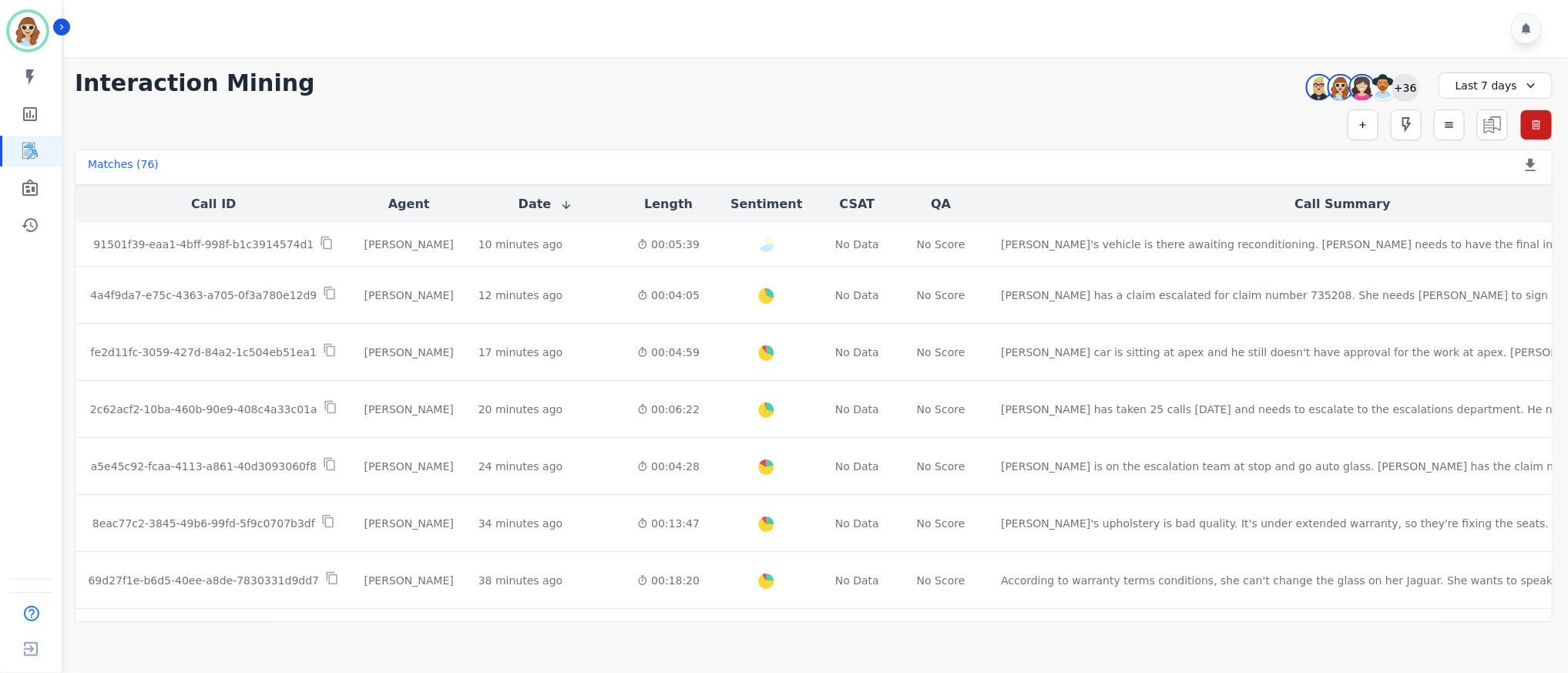
click at [1413, 88] on div "+36" at bounding box center [1406, 87] width 26 height 26
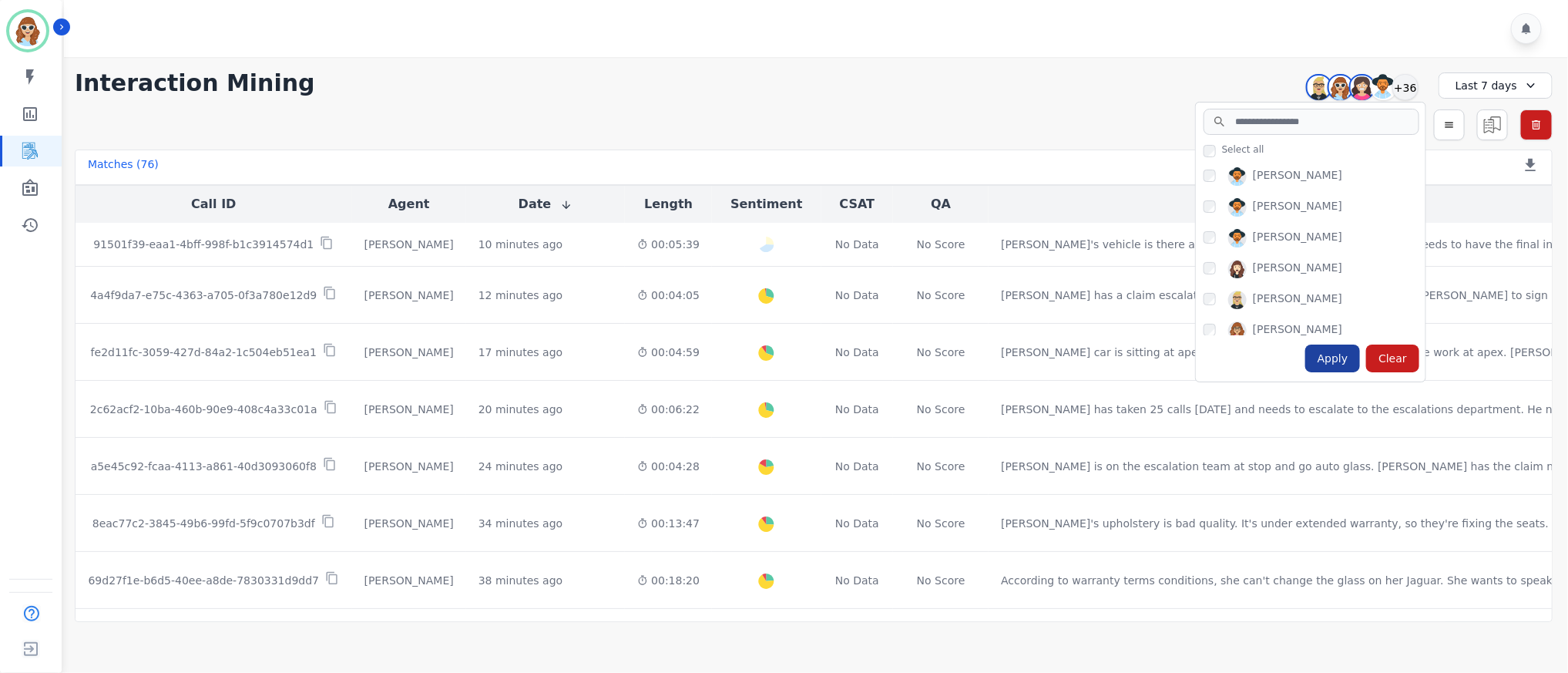
click at [1340, 359] on div "Apply" at bounding box center [1333, 359] width 56 height 28
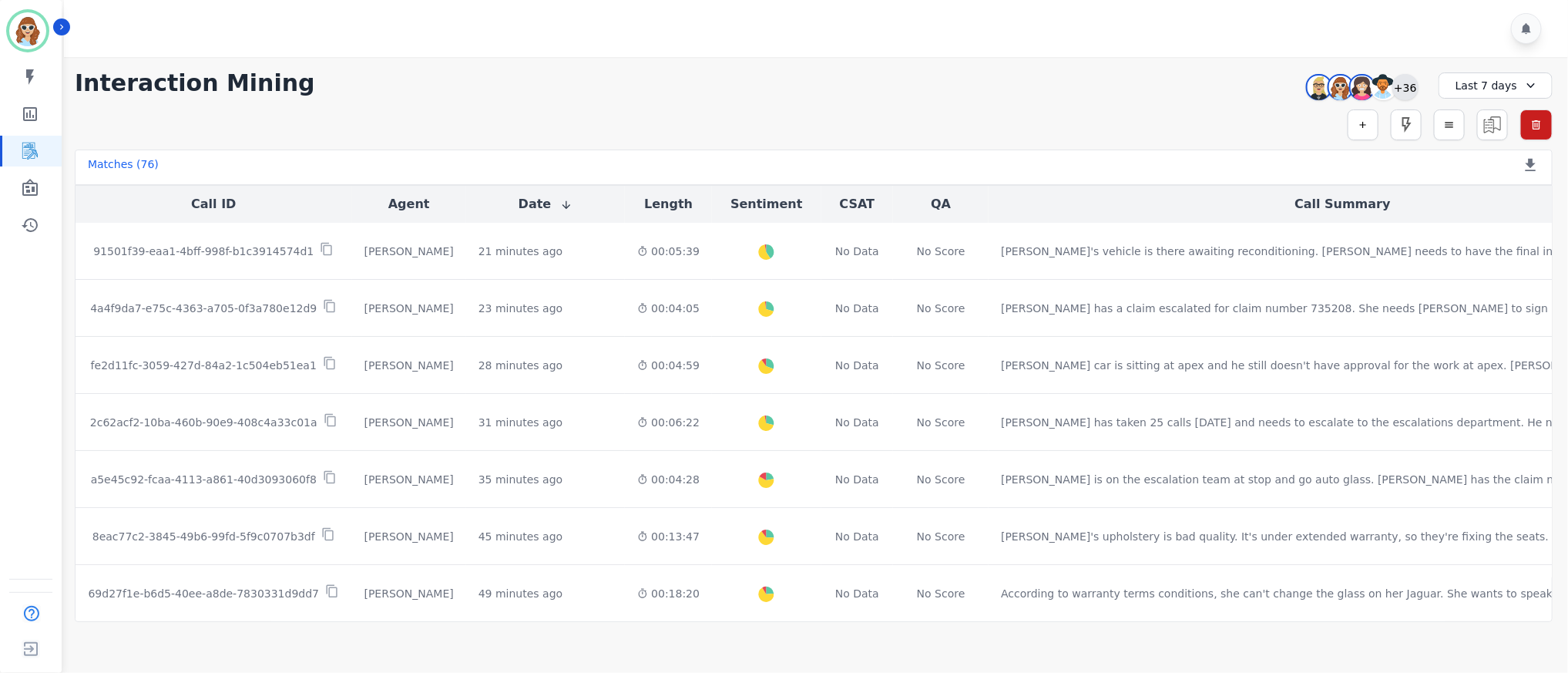
click at [1412, 84] on div "+36" at bounding box center [1406, 87] width 26 height 26
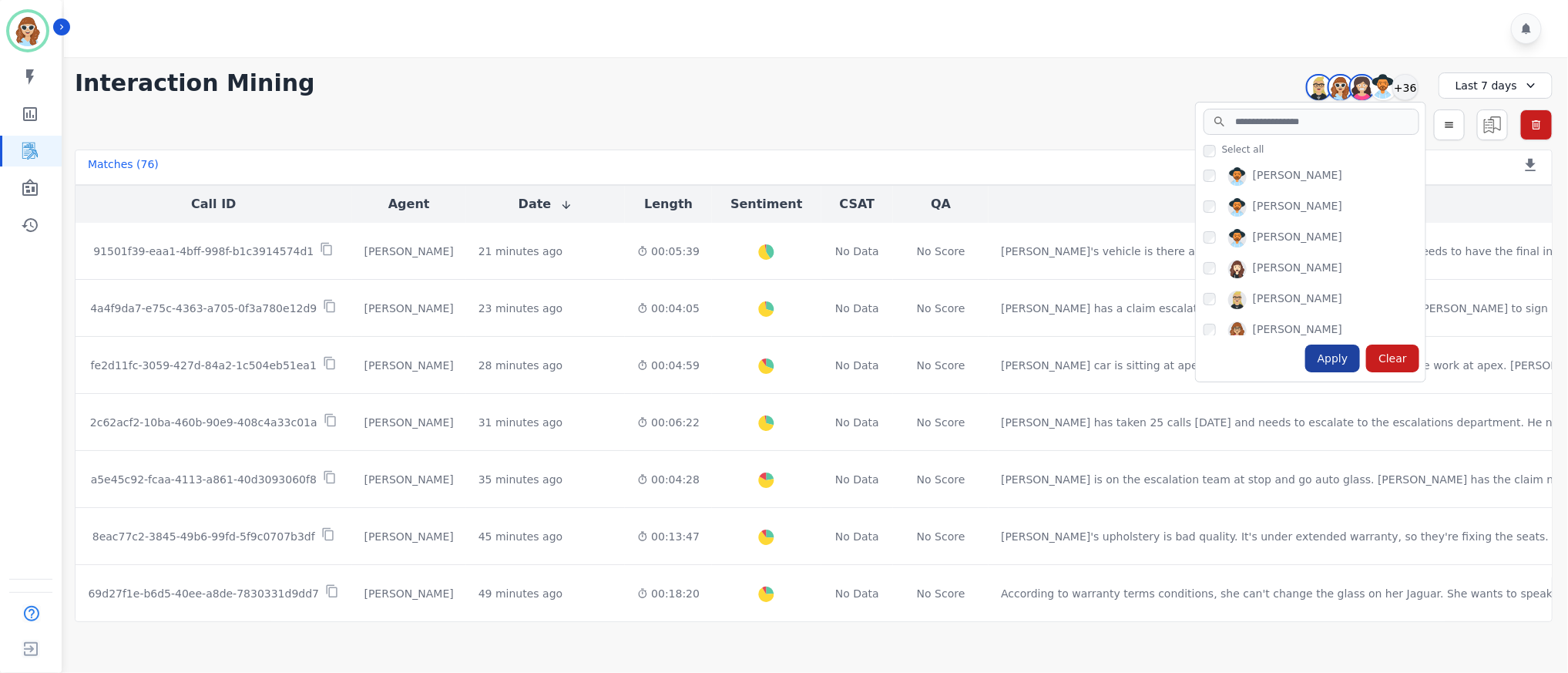
click at [1333, 361] on div "Apply" at bounding box center [1333, 359] width 56 height 28
